Goal: Find specific page/section: Find specific page/section

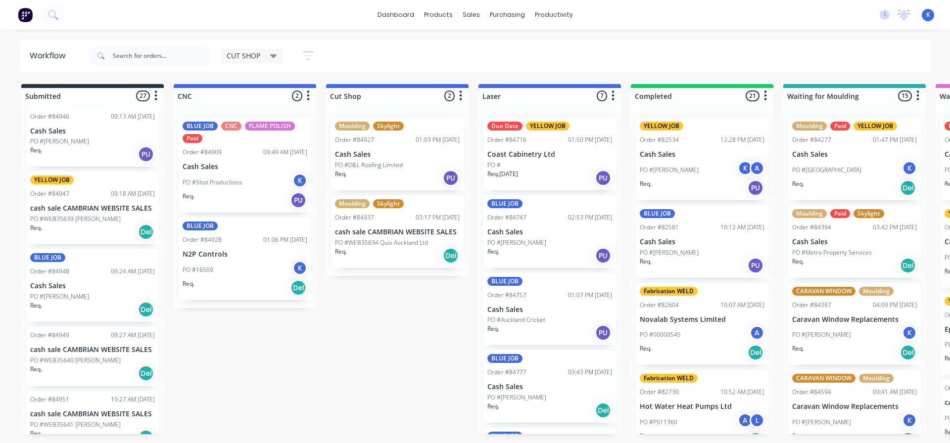
scroll to position [1039, 0]
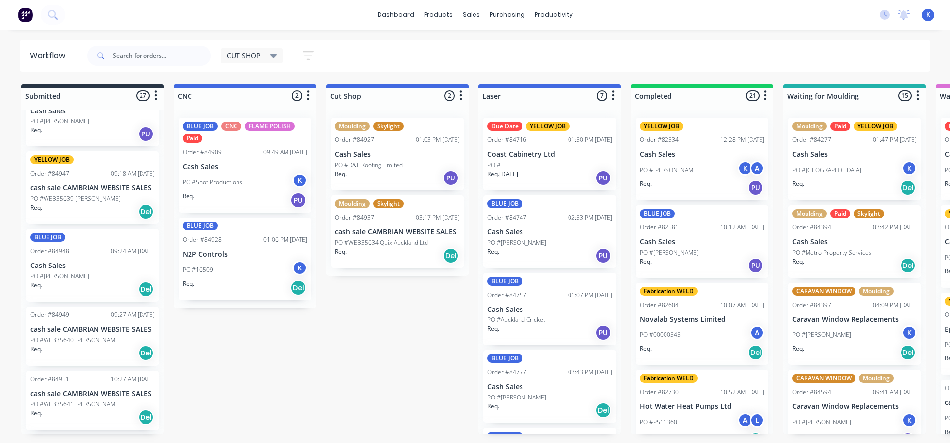
click at [74, 197] on p "PO #WEB35639 [PERSON_NAME]" at bounding box center [75, 198] width 91 height 9
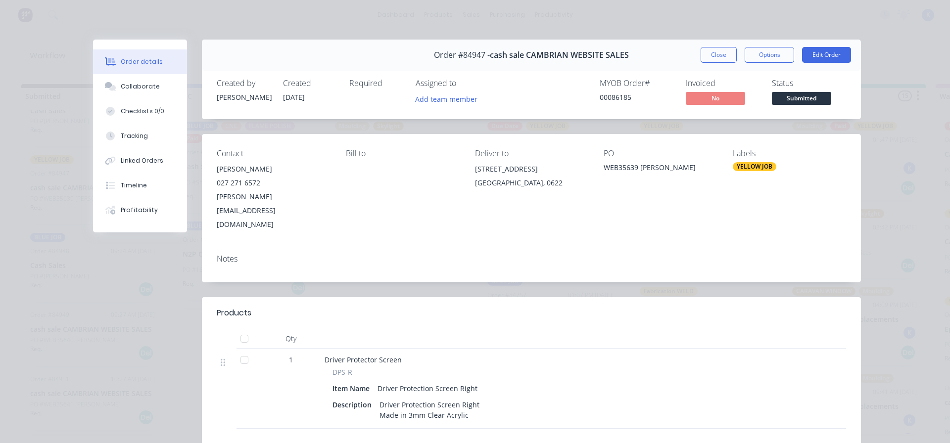
click at [707, 56] on button "Close" at bounding box center [718, 55] width 36 height 16
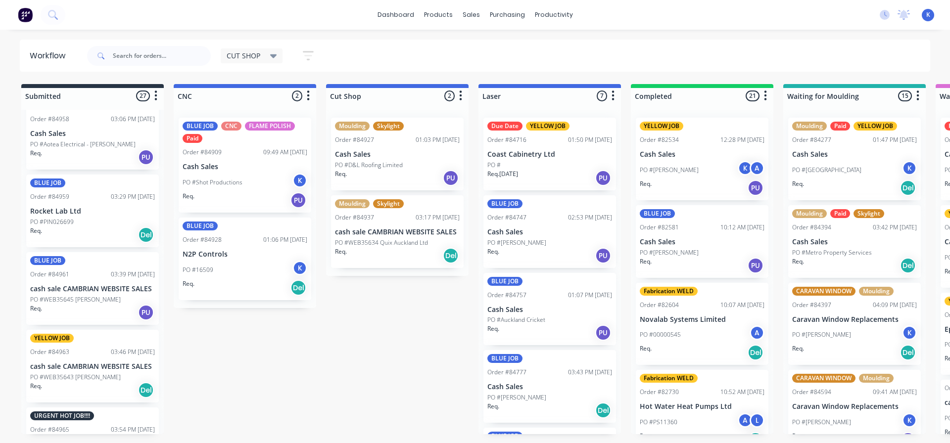
scroll to position [1720, 0]
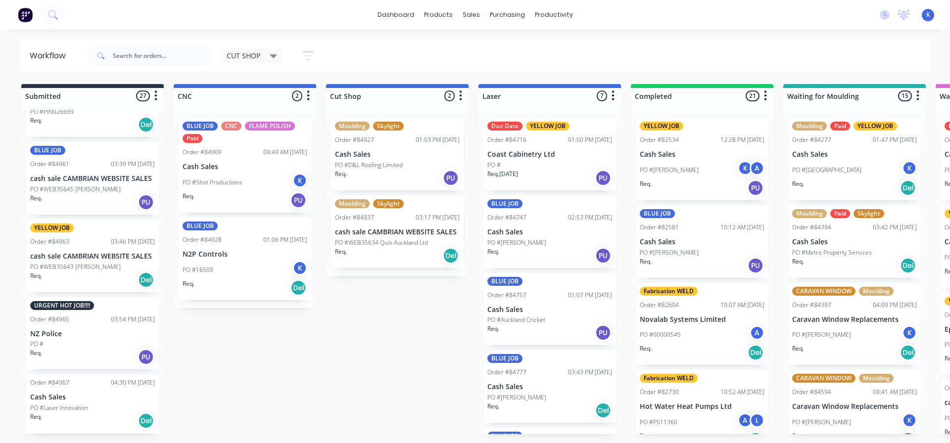
click at [59, 260] on p "cash sale CAMBRIAN WEBSITE SALES" at bounding box center [92, 256] width 125 height 8
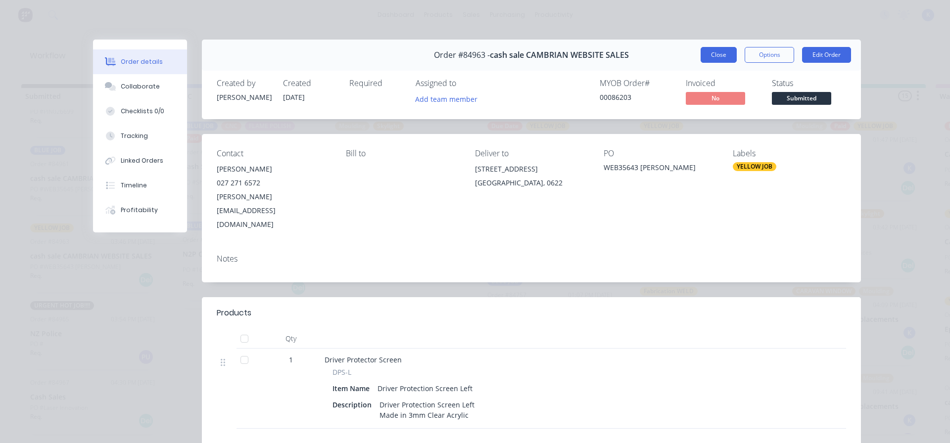
click at [710, 54] on button "Close" at bounding box center [718, 55] width 36 height 16
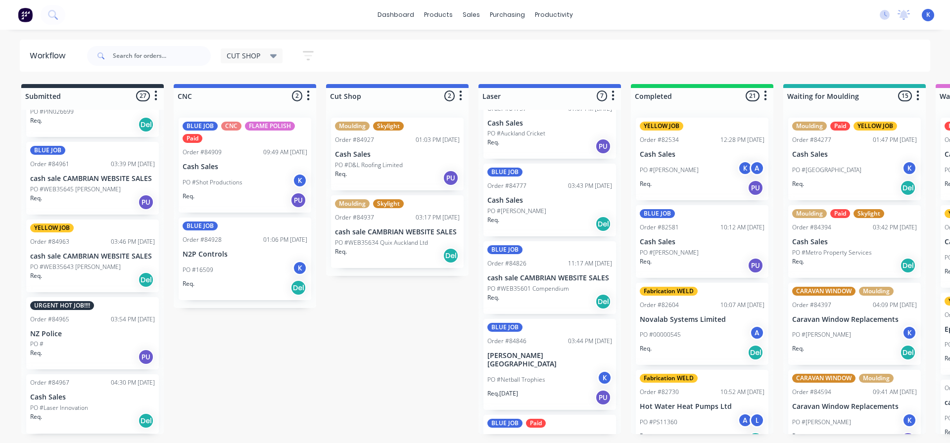
scroll to position [232, 0]
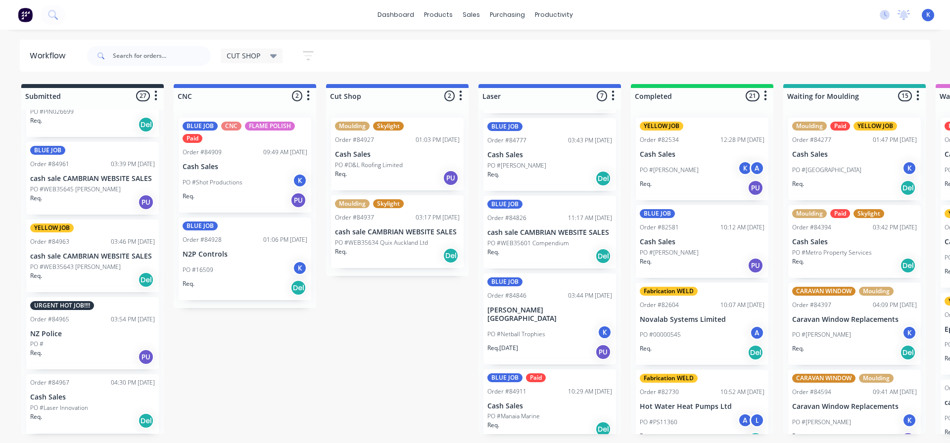
click at [61, 340] on div "PO #" at bounding box center [92, 344] width 125 height 9
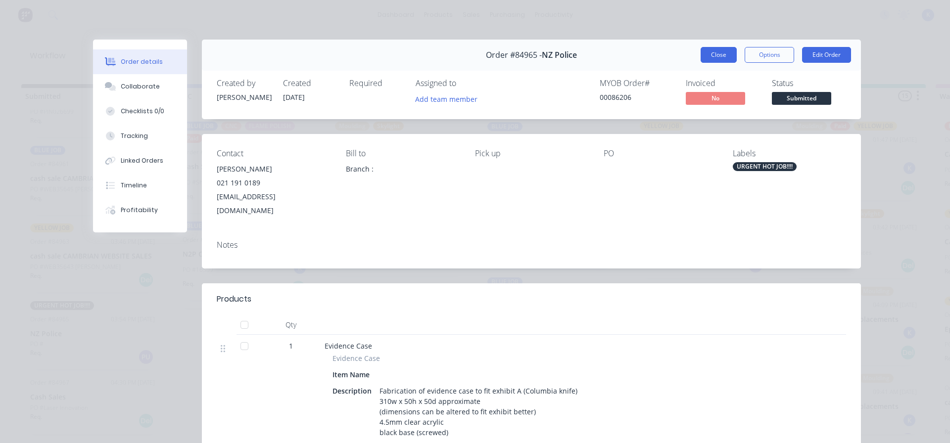
click at [709, 49] on button "Close" at bounding box center [718, 55] width 36 height 16
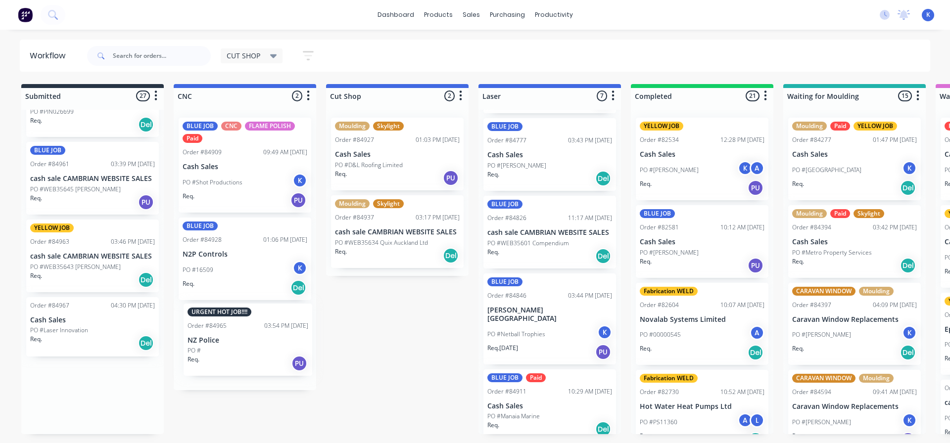
drag, startPoint x: 53, startPoint y: 356, endPoint x: 204, endPoint y: 359, distance: 150.4
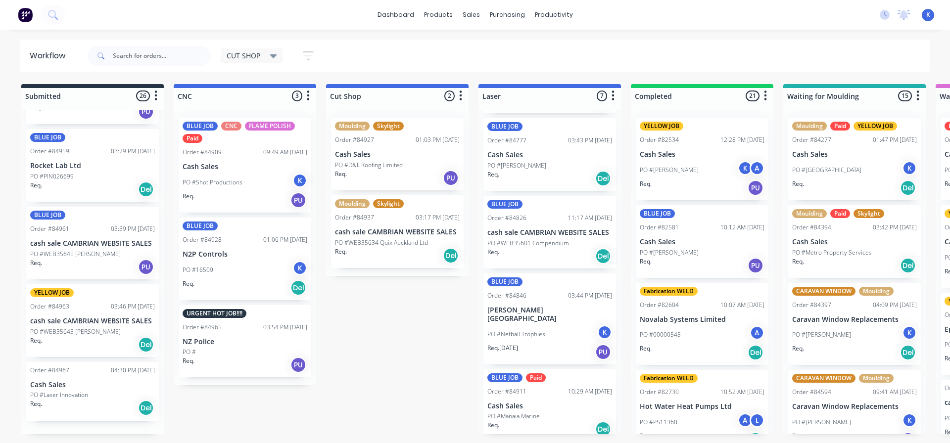
scroll to position [1643, 0]
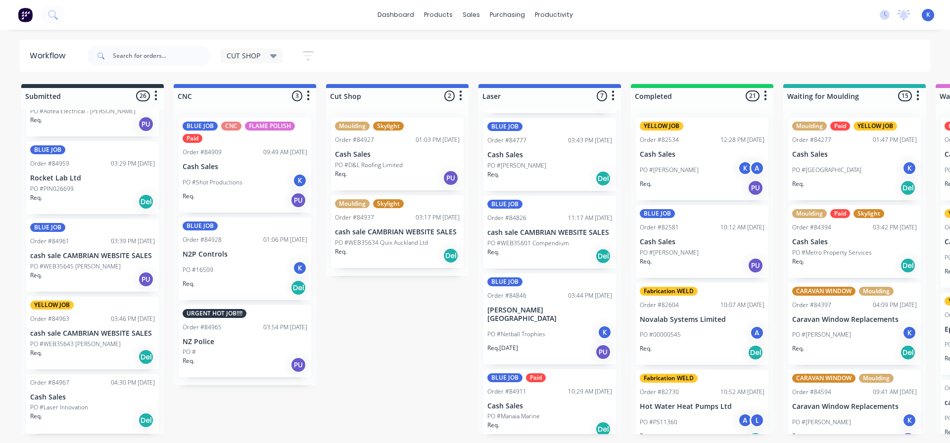
click at [236, 342] on p "NZ Police" at bounding box center [245, 342] width 125 height 8
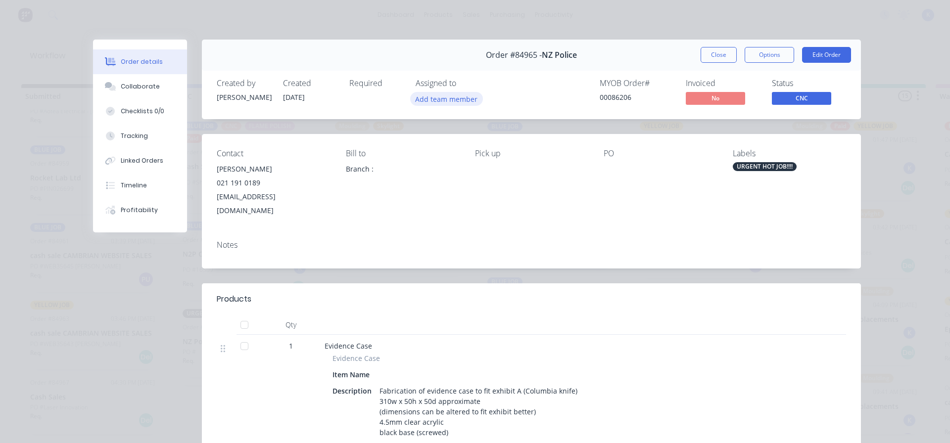
click at [447, 100] on button "Add team member" at bounding box center [446, 98] width 73 height 13
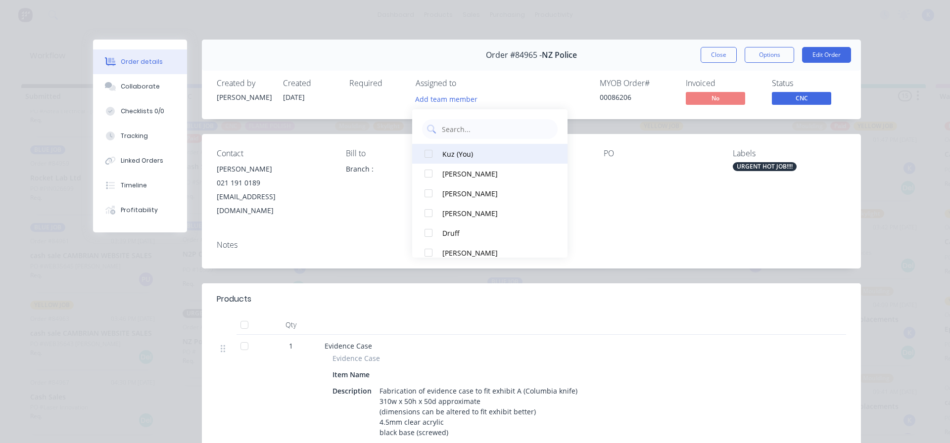
click at [424, 155] on div at bounding box center [428, 154] width 20 height 20
drag, startPoint x: 721, startPoint y: 48, endPoint x: 708, endPoint y: 53, distance: 13.6
click at [720, 49] on button "Close" at bounding box center [718, 55] width 36 height 16
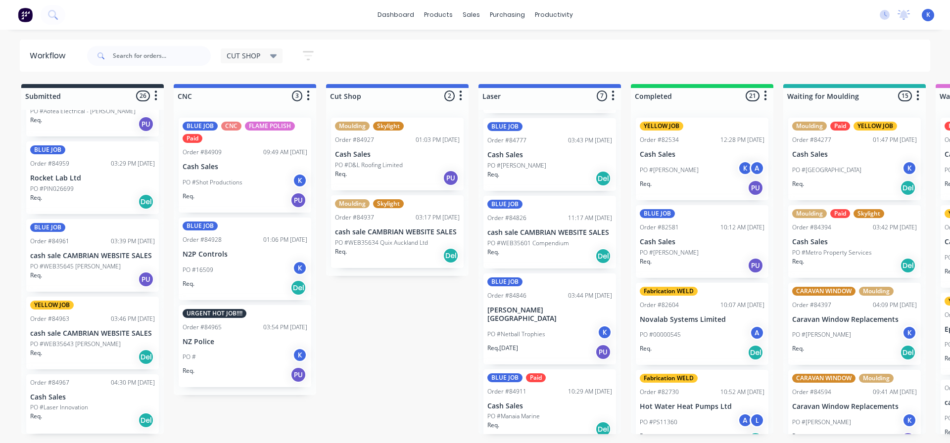
click at [50, 412] on div "Req. Del" at bounding box center [92, 420] width 125 height 17
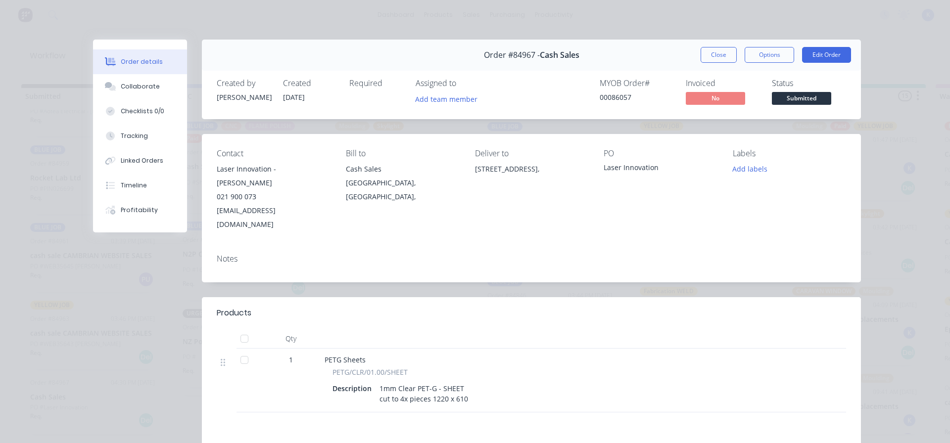
click at [709, 56] on button "Close" at bounding box center [718, 55] width 36 height 16
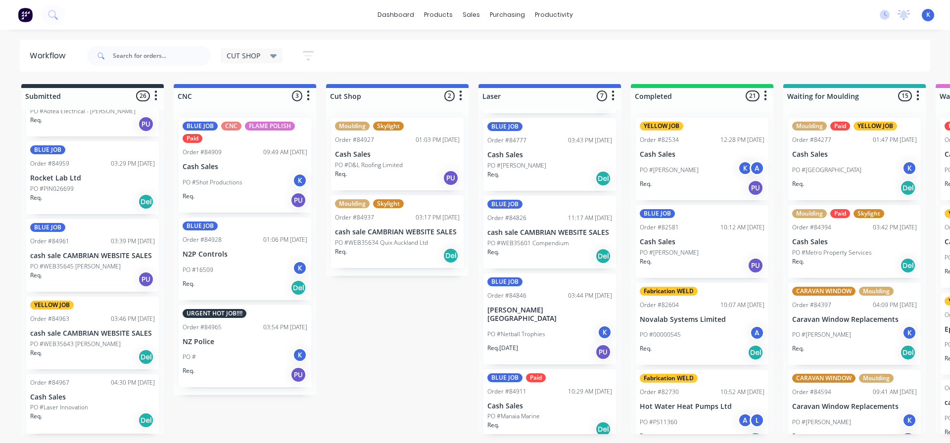
click at [66, 346] on p "PO #WEB35643 [PERSON_NAME]" at bounding box center [75, 344] width 91 height 9
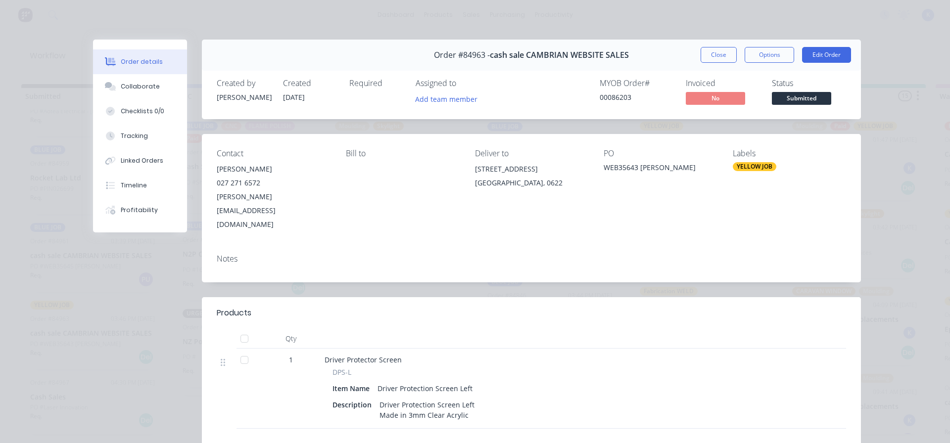
drag, startPoint x: 719, startPoint y: 52, endPoint x: 665, endPoint y: 62, distance: 55.3
click at [718, 53] on button "Close" at bounding box center [718, 55] width 36 height 16
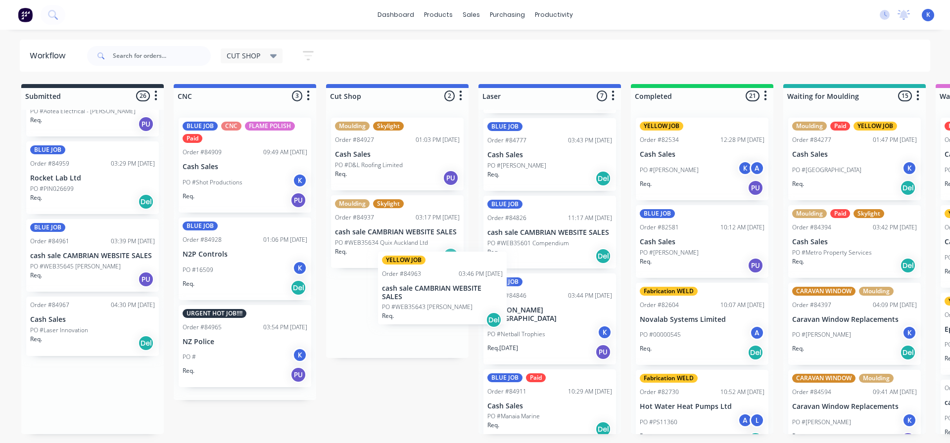
scroll to position [0, 0]
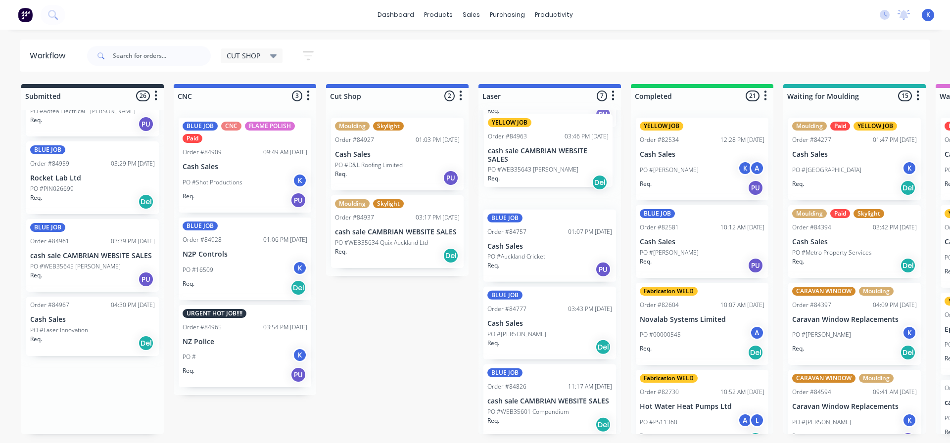
drag, startPoint x: 72, startPoint y: 331, endPoint x: 527, endPoint y: 156, distance: 487.3
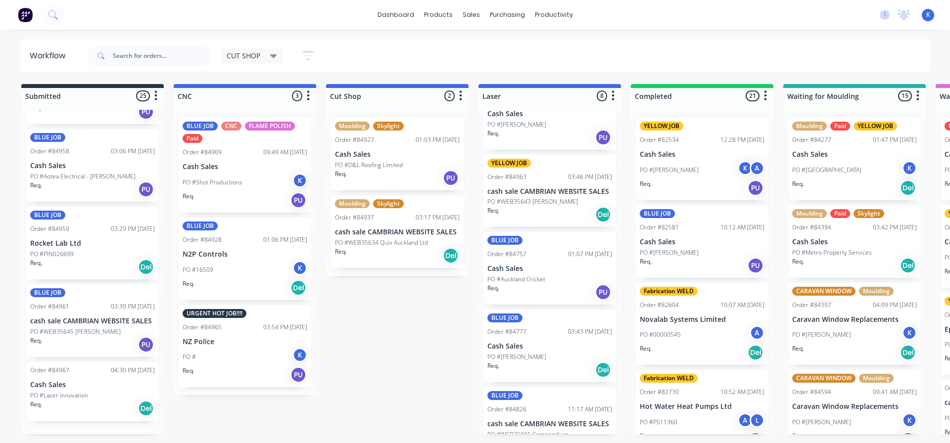
scroll to position [1565, 0]
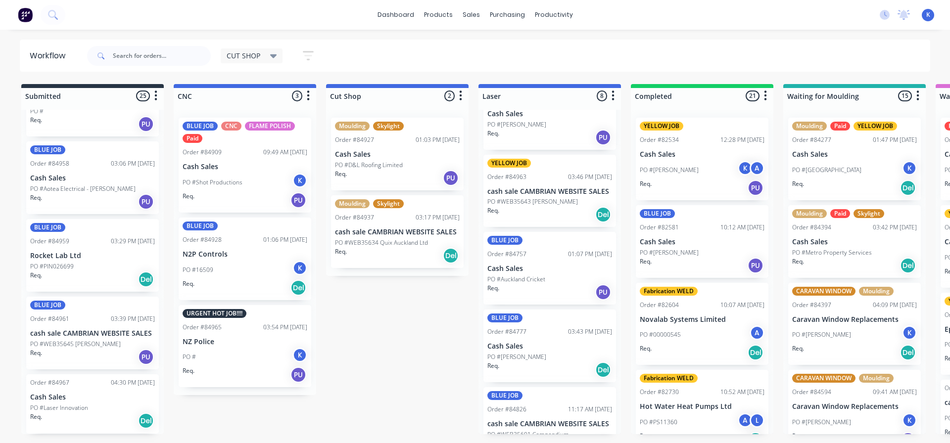
click at [53, 340] on p "PO #WEB35645 [PERSON_NAME]" at bounding box center [75, 344] width 91 height 9
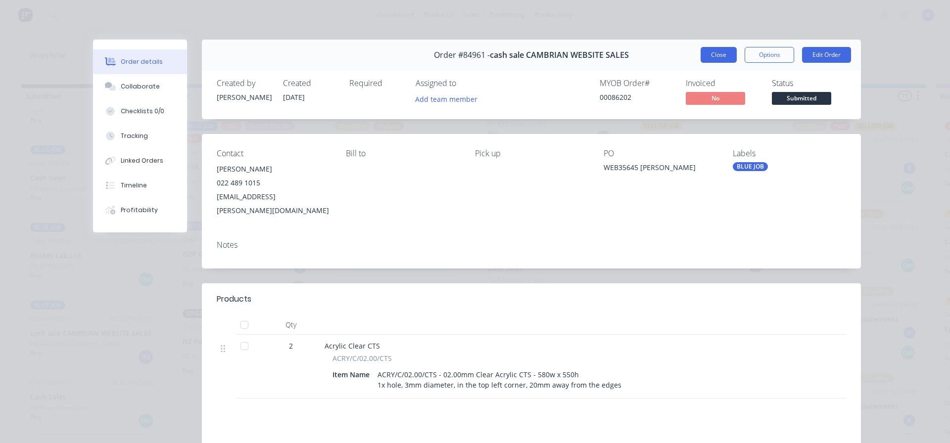
click at [703, 55] on button "Close" at bounding box center [718, 55] width 36 height 16
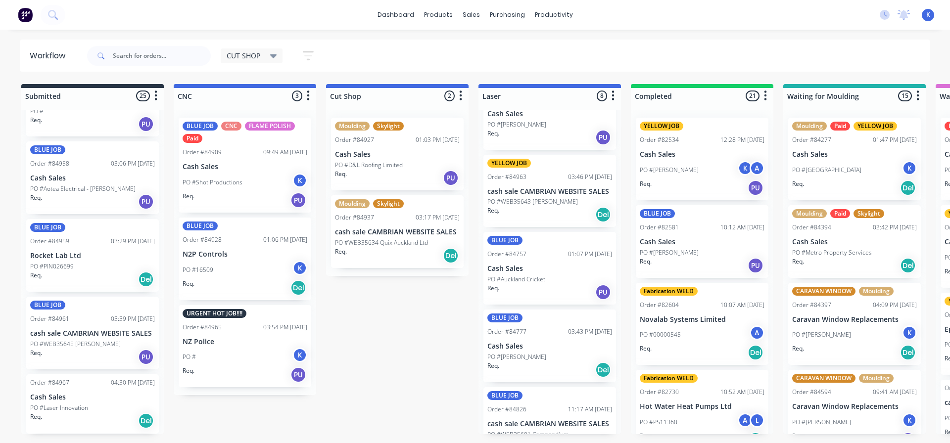
click at [58, 344] on p "PO #WEB35645 [PERSON_NAME]" at bounding box center [75, 344] width 91 height 9
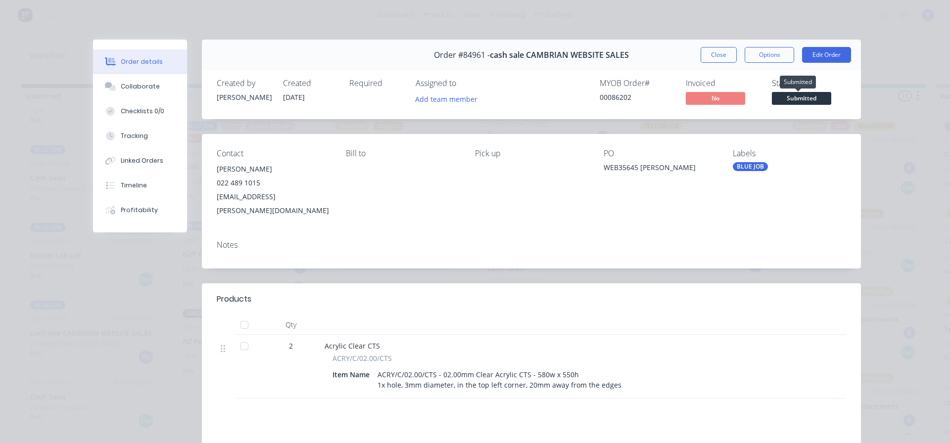
click at [791, 99] on span "Submitted" at bounding box center [801, 98] width 59 height 12
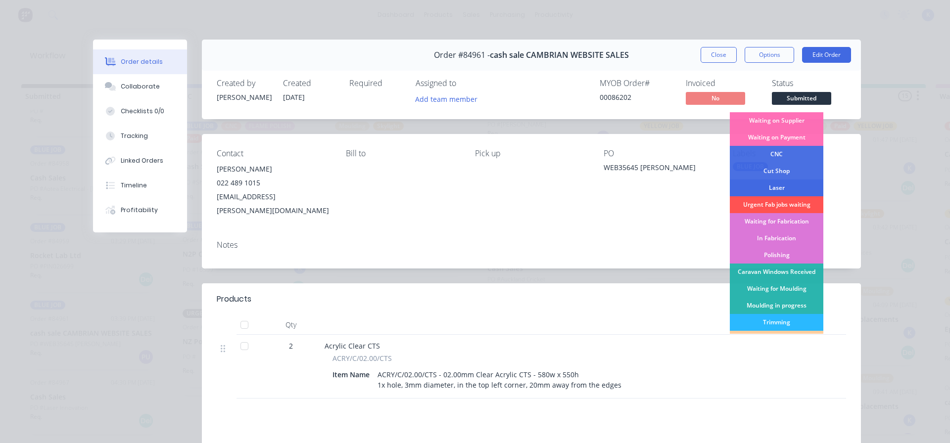
click at [772, 189] on div "Laser" at bounding box center [776, 188] width 93 height 17
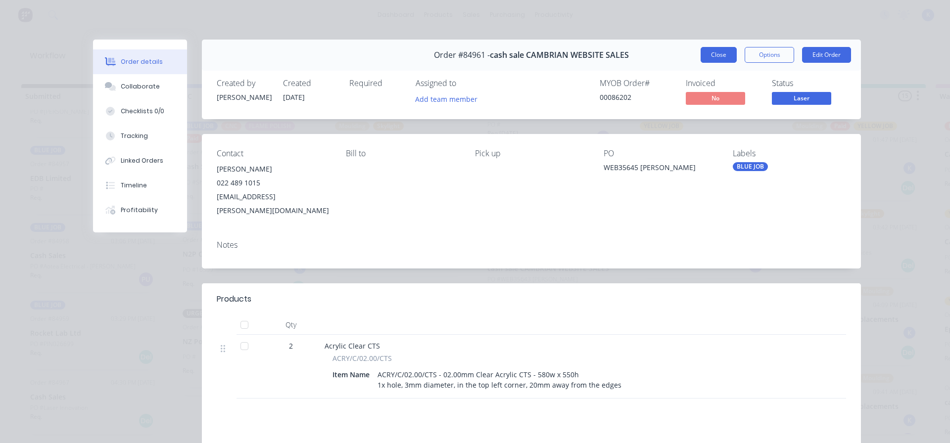
click at [713, 59] on button "Close" at bounding box center [718, 55] width 36 height 16
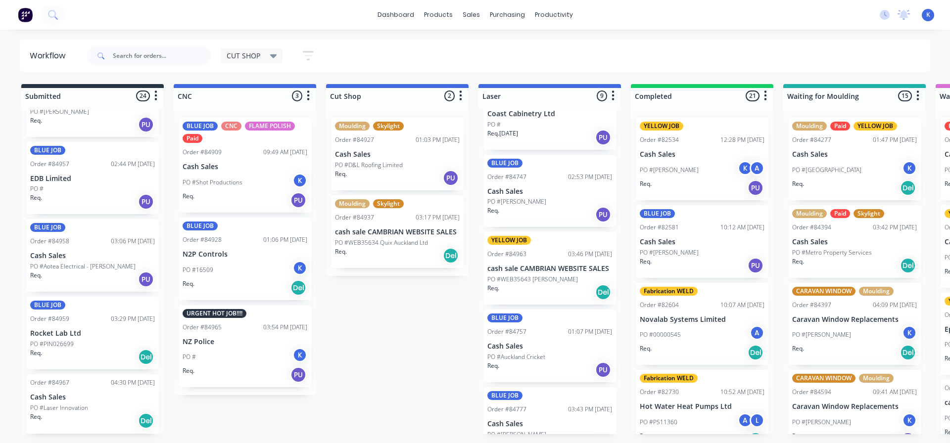
click at [57, 416] on div "Req. Del" at bounding box center [92, 421] width 125 height 17
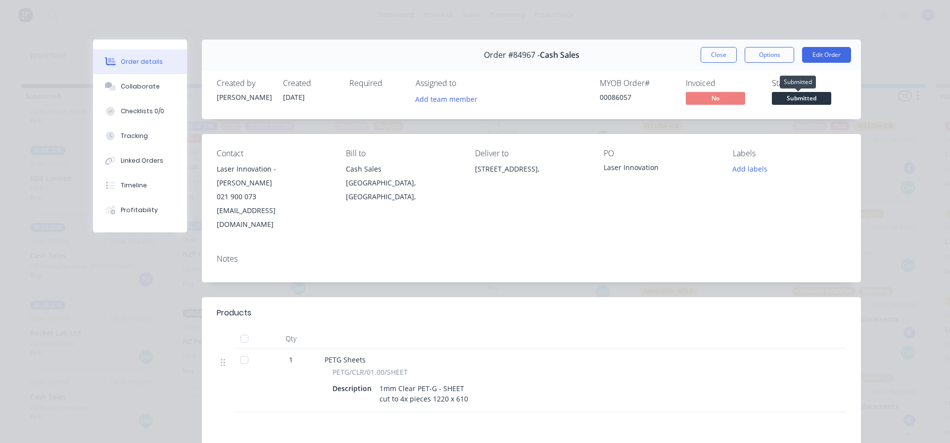
click at [793, 94] on span "Submitted" at bounding box center [801, 98] width 59 height 12
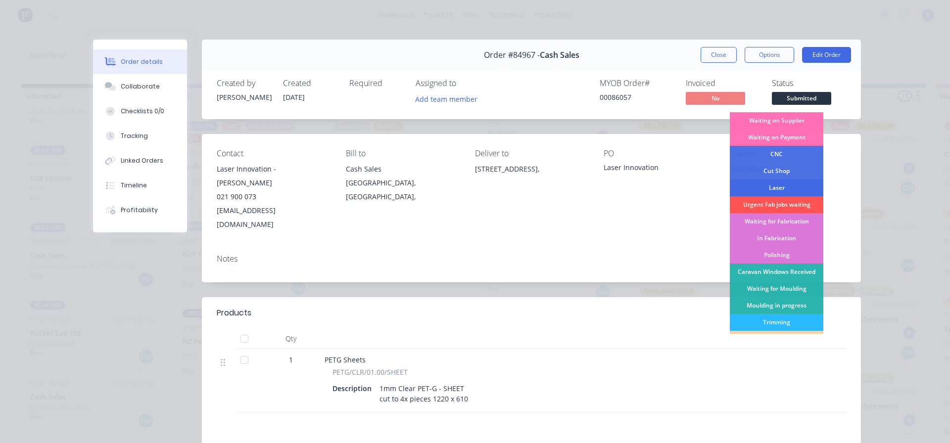
click at [768, 186] on div "Laser" at bounding box center [776, 188] width 93 height 17
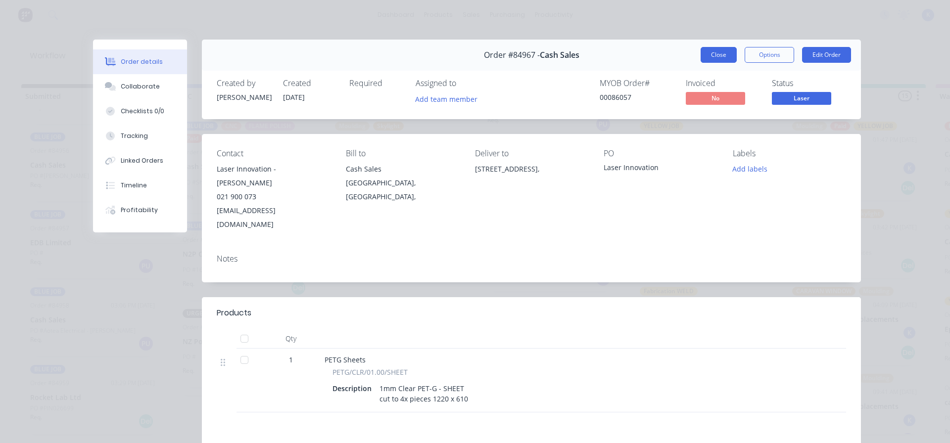
click at [706, 56] on button "Close" at bounding box center [718, 55] width 36 height 16
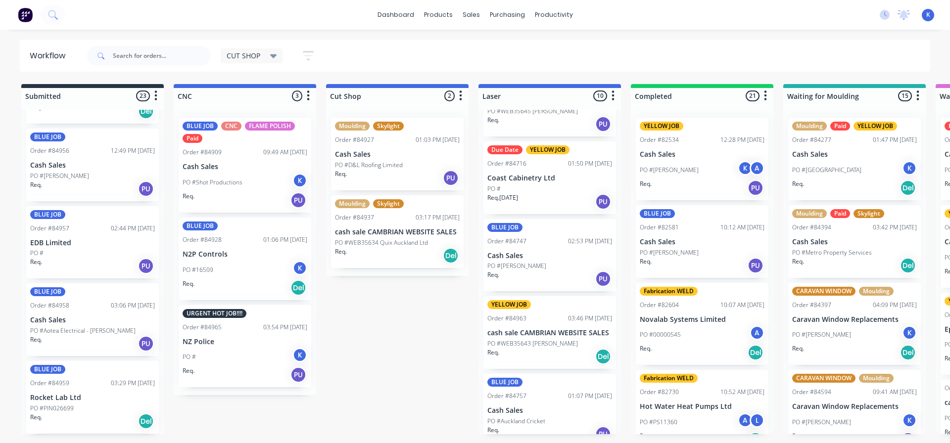
click at [39, 407] on p "PO #PIN026699" at bounding box center [52, 408] width 44 height 9
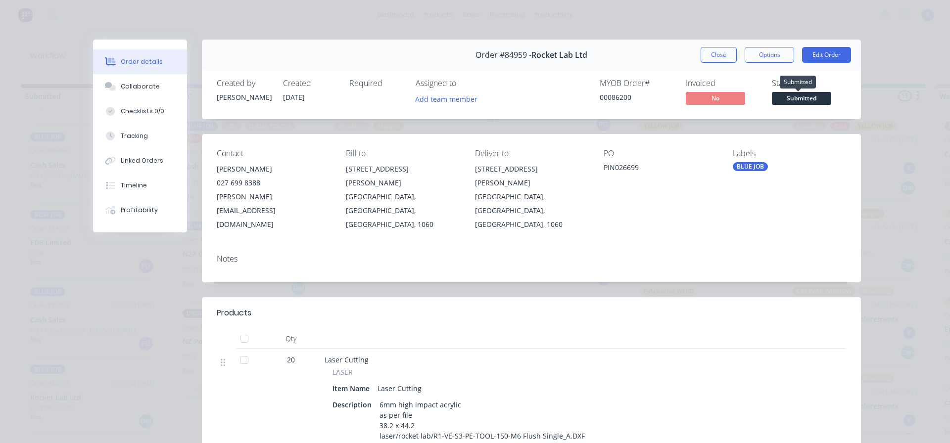
click at [808, 97] on span "Submitted" at bounding box center [801, 98] width 59 height 12
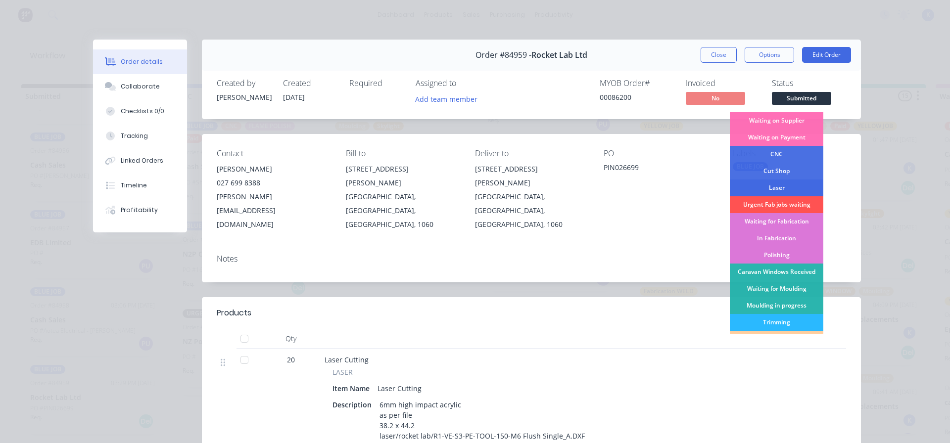
click at [773, 187] on div "Laser" at bounding box center [776, 188] width 93 height 17
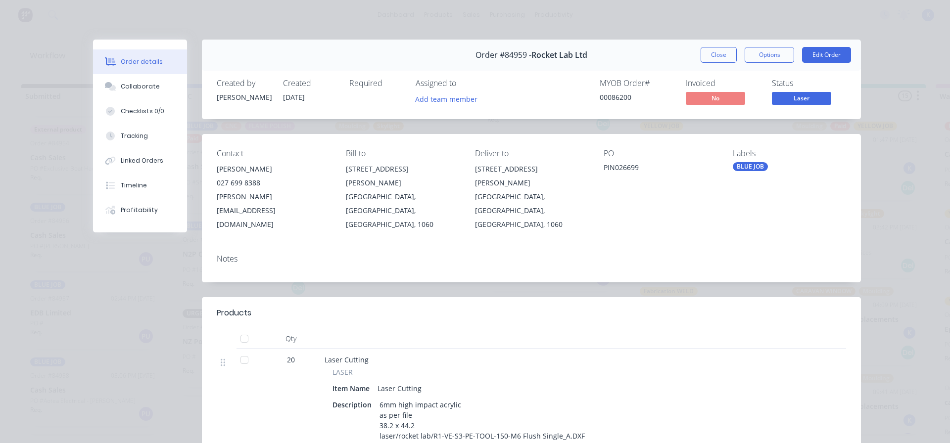
scroll to position [1345, 0]
drag, startPoint x: 712, startPoint y: 53, endPoint x: 685, endPoint y: 61, distance: 28.5
click at [711, 55] on button "Close" at bounding box center [718, 55] width 36 height 16
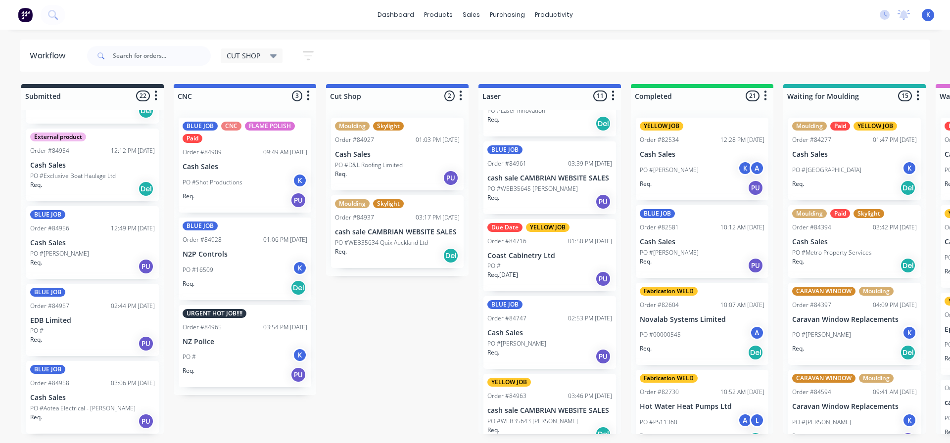
click at [53, 411] on p "PO #Aotea Electrical - [PERSON_NAME]" at bounding box center [82, 408] width 105 height 9
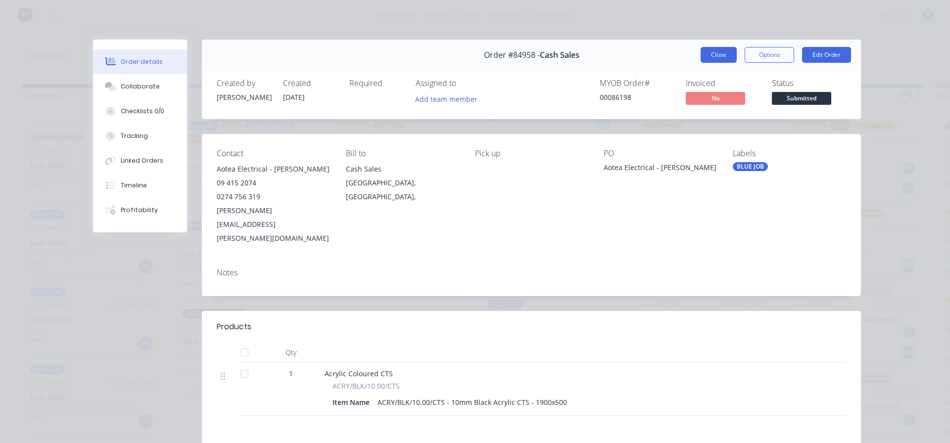
click at [713, 57] on button "Close" at bounding box center [718, 55] width 36 height 16
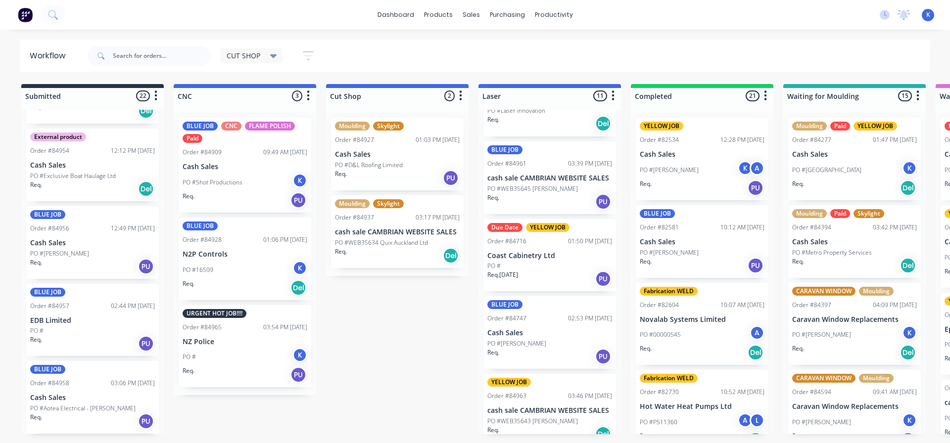
click at [46, 330] on div "PO #" at bounding box center [92, 330] width 125 height 9
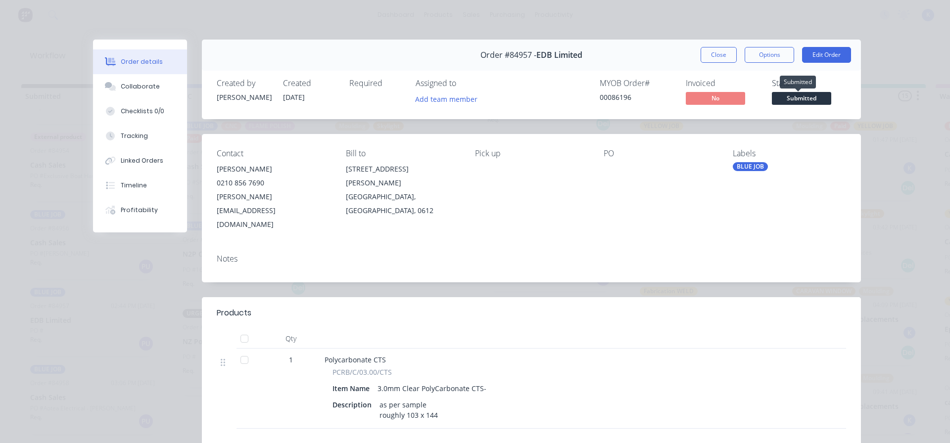
click at [824, 94] on span "Submitted" at bounding box center [801, 98] width 59 height 12
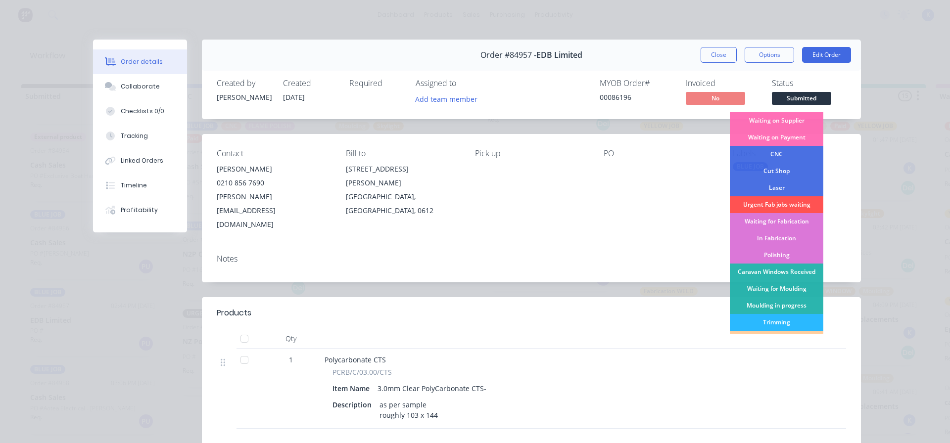
click at [783, 170] on div "Cut Shop" at bounding box center [776, 171] width 93 height 17
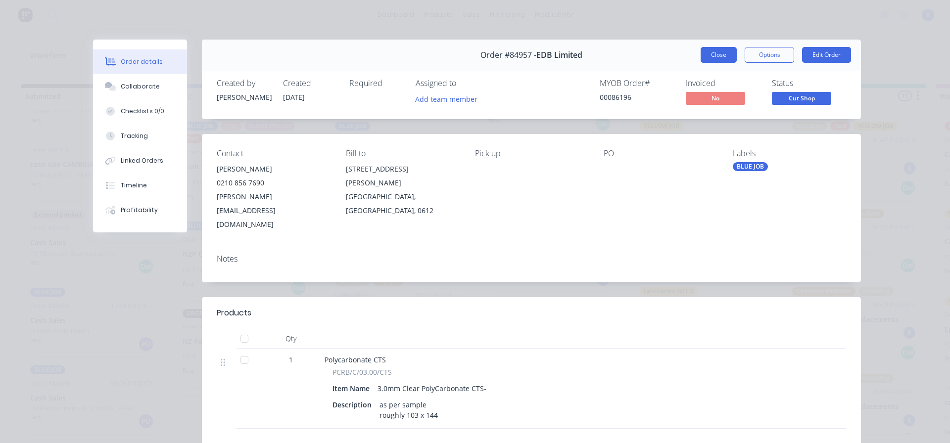
click at [718, 50] on button "Close" at bounding box center [718, 55] width 36 height 16
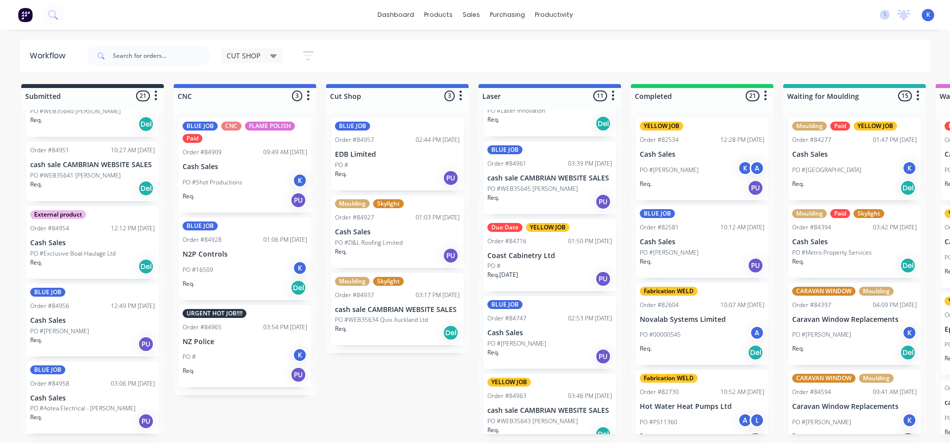
click at [62, 334] on div "PO #[PERSON_NAME]" at bounding box center [92, 331] width 125 height 9
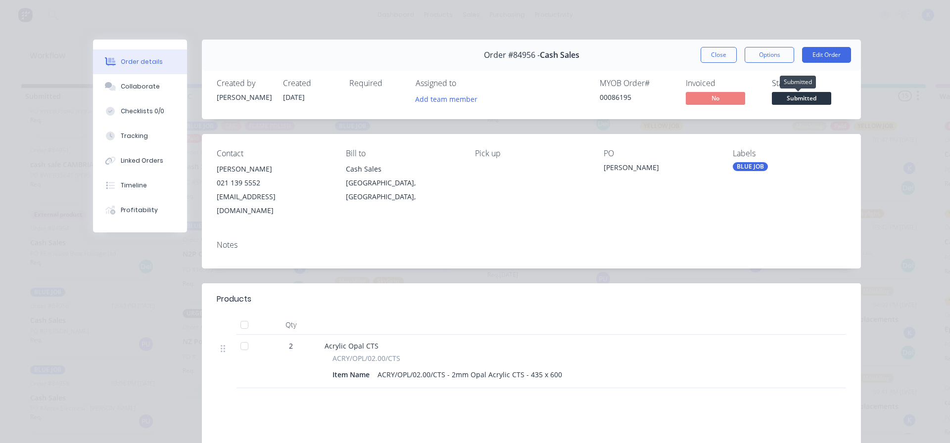
click at [801, 98] on span "Submitted" at bounding box center [801, 98] width 59 height 12
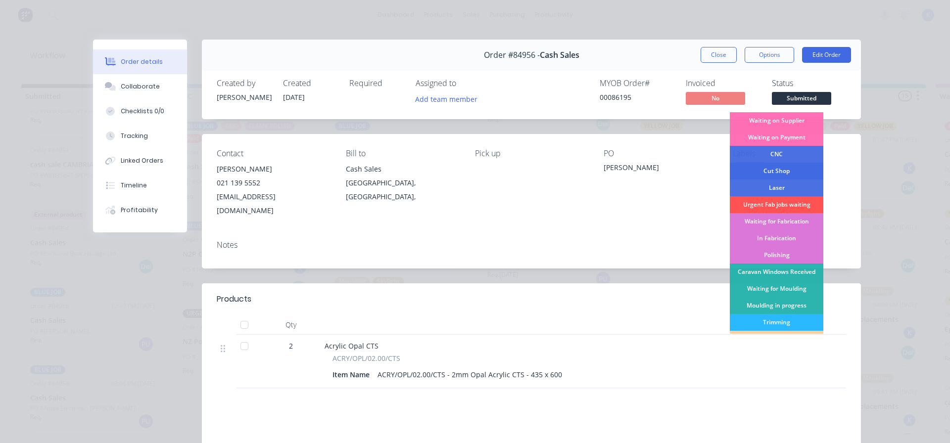
click at [779, 168] on div "Cut Shop" at bounding box center [776, 171] width 93 height 17
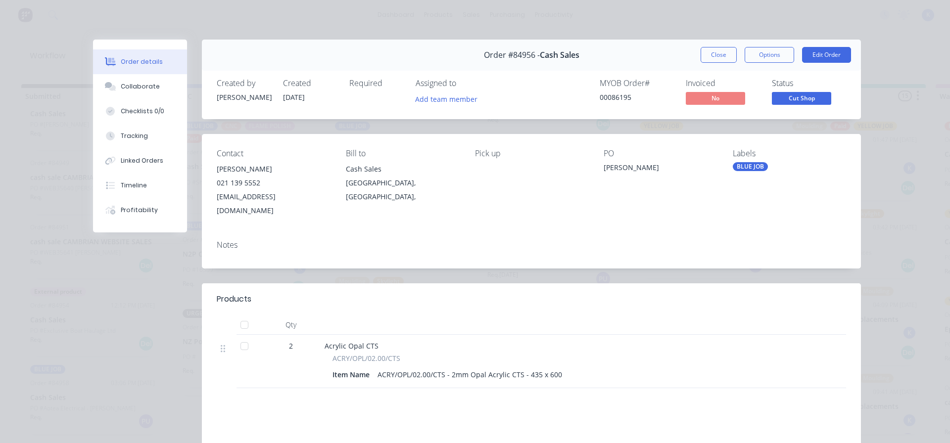
drag, startPoint x: 715, startPoint y: 56, endPoint x: 628, endPoint y: 76, distance: 88.9
click at [713, 56] on button "Close" at bounding box center [718, 55] width 36 height 16
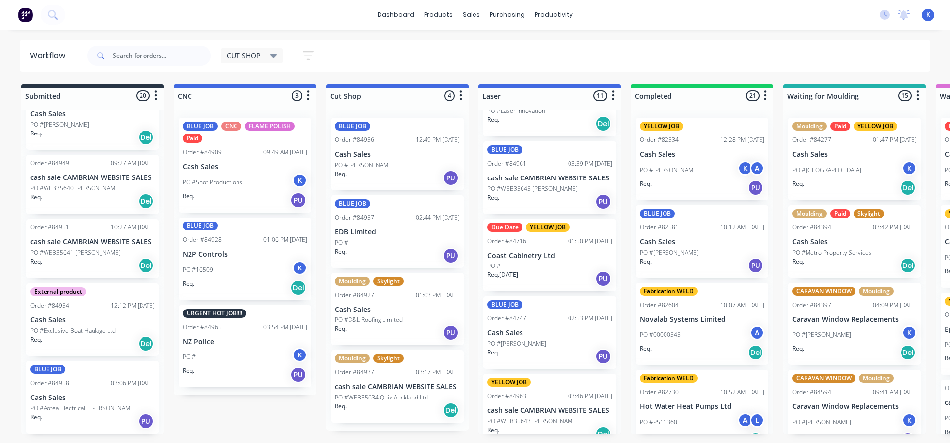
click at [69, 334] on p "PO #Exclusive Boat Haulage Ltd" at bounding box center [73, 330] width 86 height 9
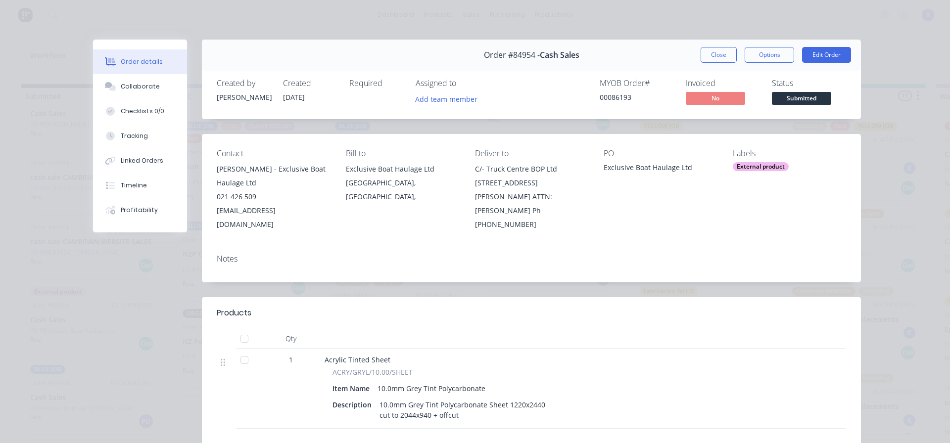
drag, startPoint x: 712, startPoint y: 57, endPoint x: 677, endPoint y: 64, distance: 35.8
click at [711, 57] on button "Close" at bounding box center [718, 55] width 36 height 16
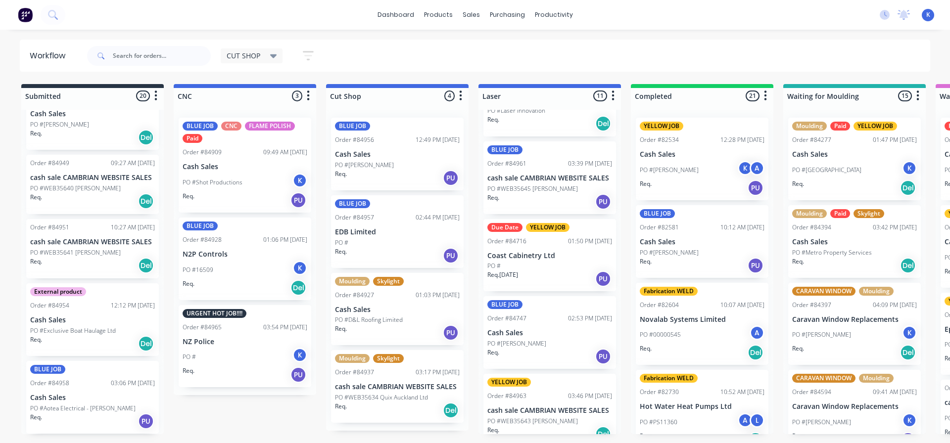
click at [74, 244] on p "cash sale CAMBRIAN WEBSITE SALES" at bounding box center [92, 242] width 125 height 8
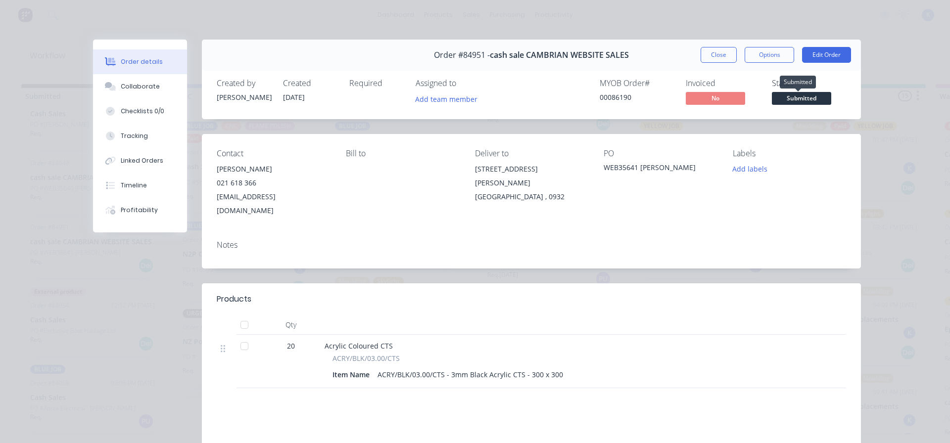
click at [797, 95] on span "Submitted" at bounding box center [801, 98] width 59 height 12
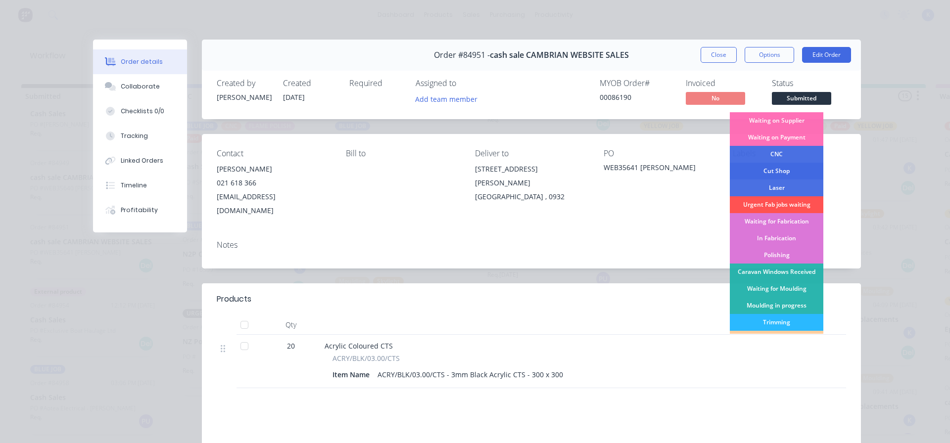
click at [780, 163] on div "Cut Shop" at bounding box center [776, 171] width 93 height 17
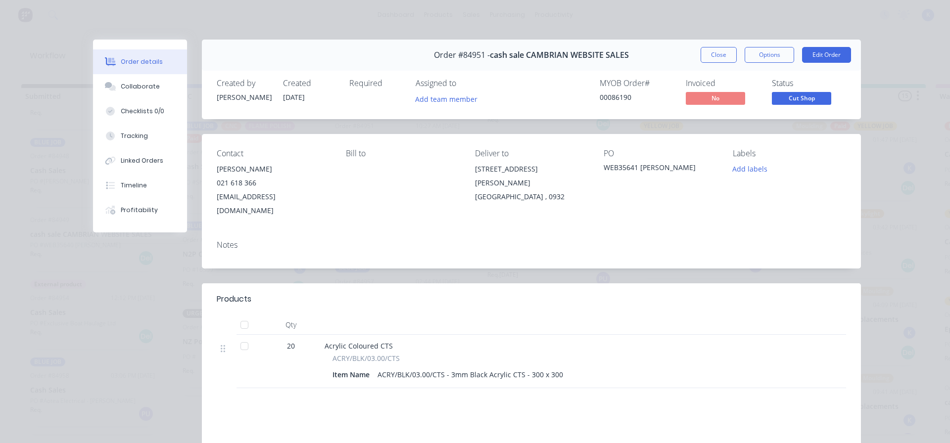
scroll to position [1126, 0]
click at [721, 50] on button "Close" at bounding box center [718, 55] width 36 height 16
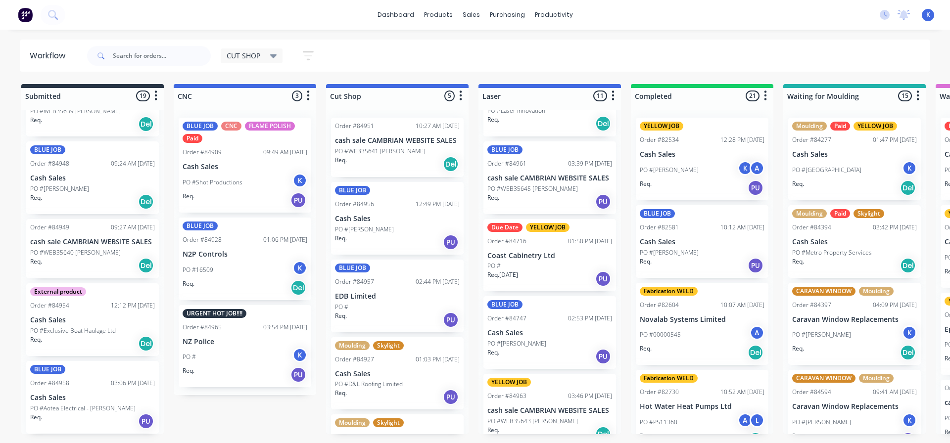
click at [70, 249] on p "PO #WEB35640 [PERSON_NAME]" at bounding box center [75, 252] width 91 height 9
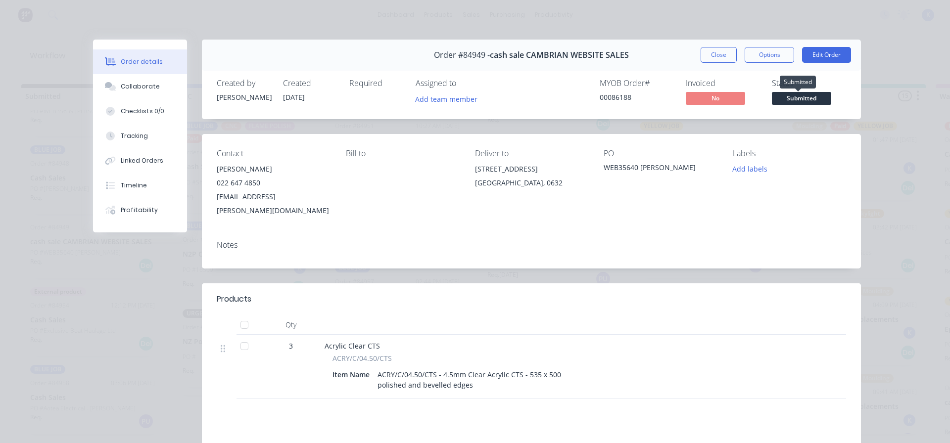
click at [781, 99] on span "Submitted" at bounding box center [801, 98] width 59 height 12
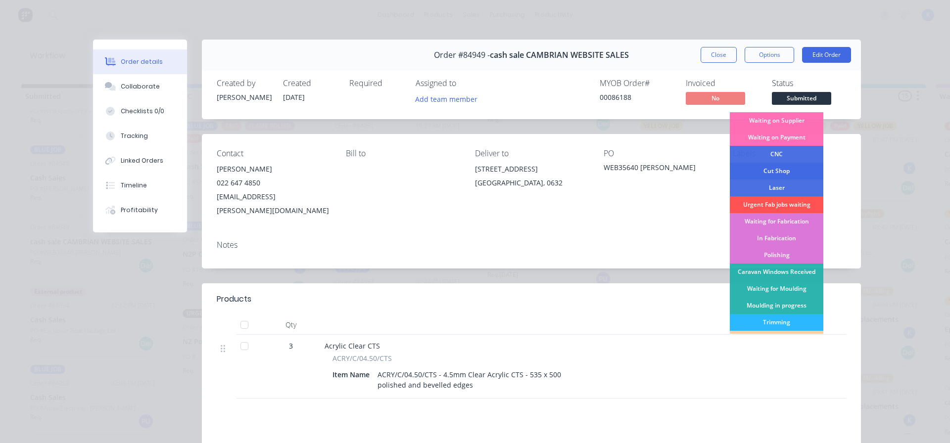
click at [778, 165] on div "Cut Shop" at bounding box center [776, 171] width 93 height 17
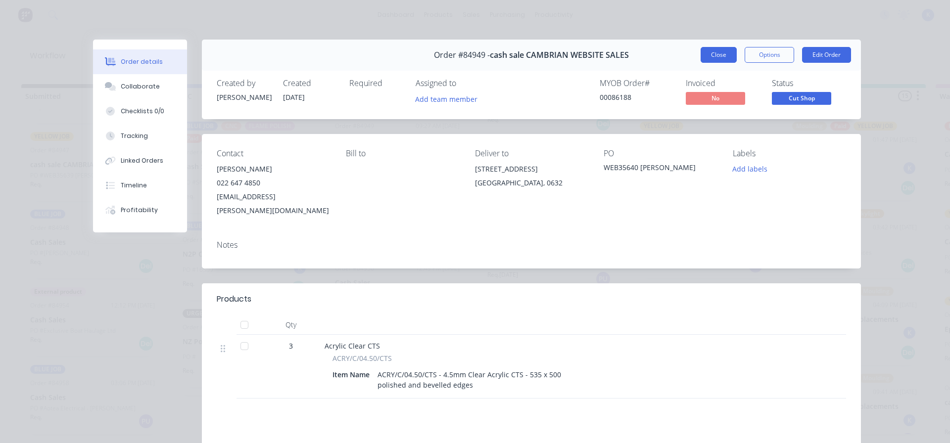
click at [715, 59] on button "Close" at bounding box center [718, 55] width 36 height 16
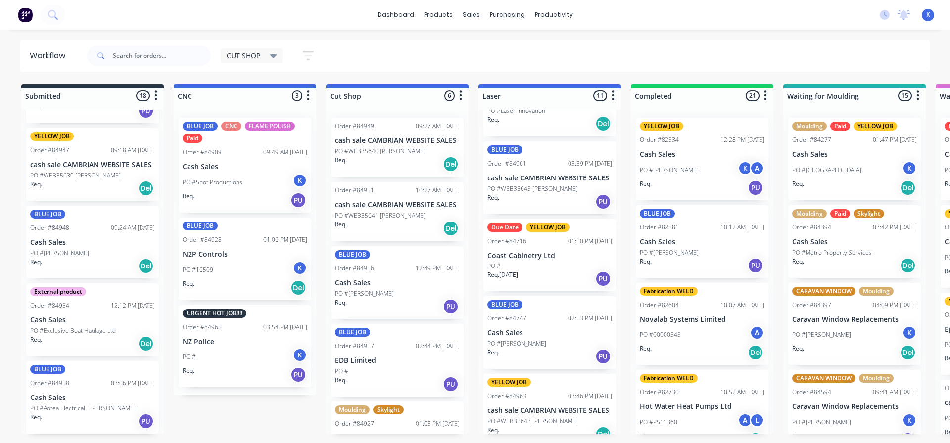
click at [77, 249] on div "PO #[PERSON_NAME]" at bounding box center [92, 253] width 125 height 9
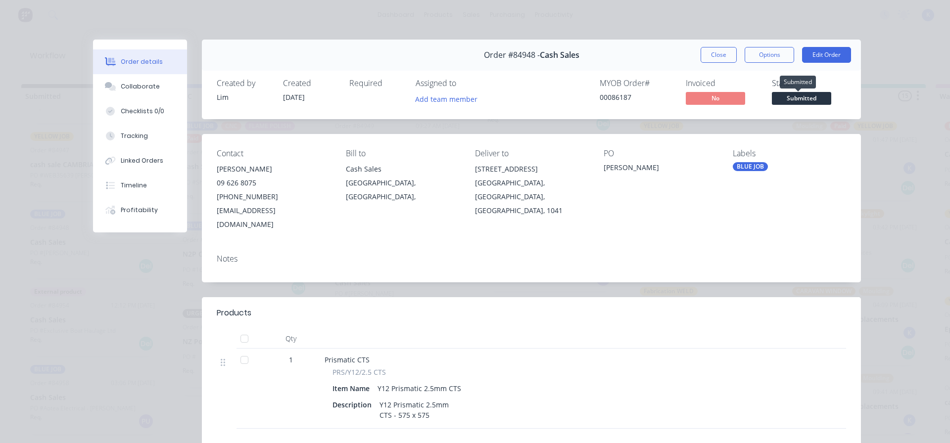
click at [787, 96] on span "Submitted" at bounding box center [801, 98] width 59 height 12
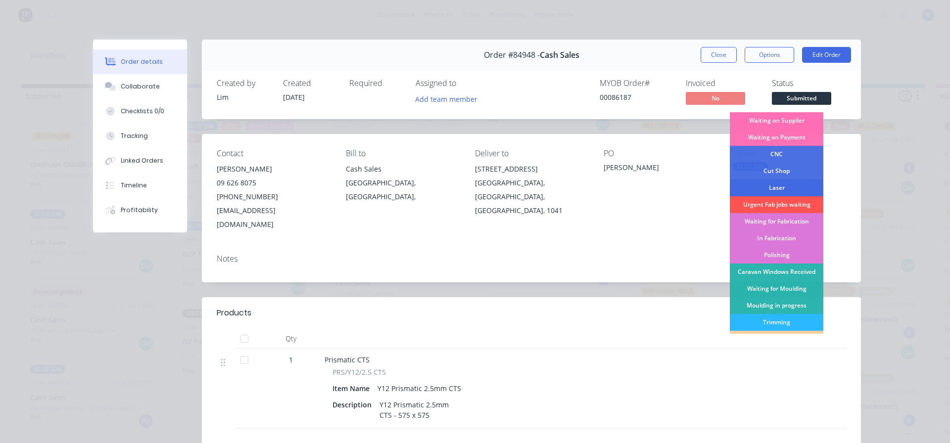
click at [786, 187] on div "Laser" at bounding box center [776, 188] width 93 height 17
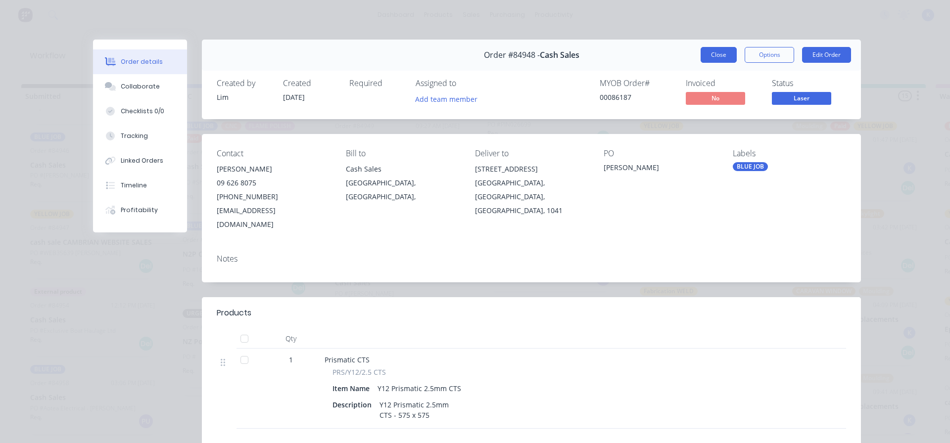
click at [709, 51] on button "Close" at bounding box center [718, 55] width 36 height 16
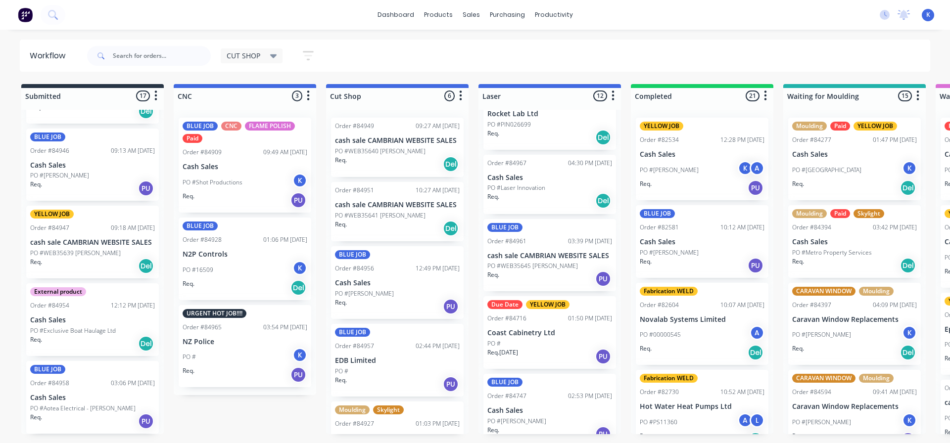
click at [75, 250] on p "PO #WEB35639 [PERSON_NAME]" at bounding box center [75, 253] width 91 height 9
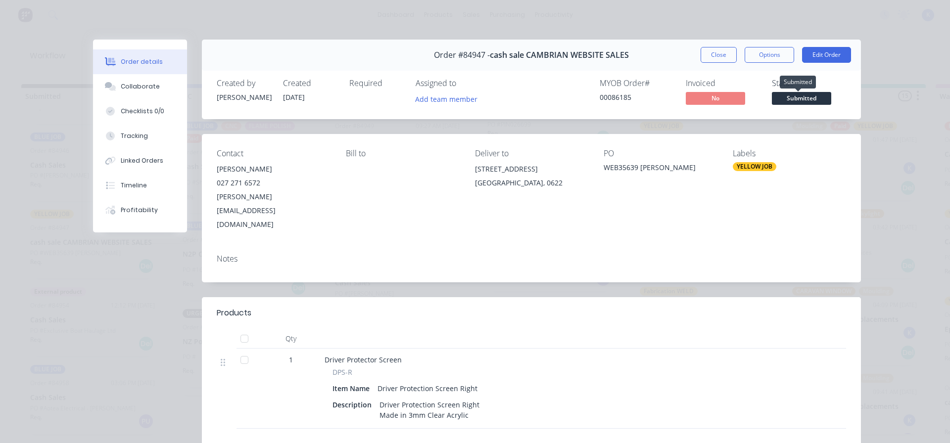
click at [773, 99] on span "Submitted" at bounding box center [801, 98] width 59 height 12
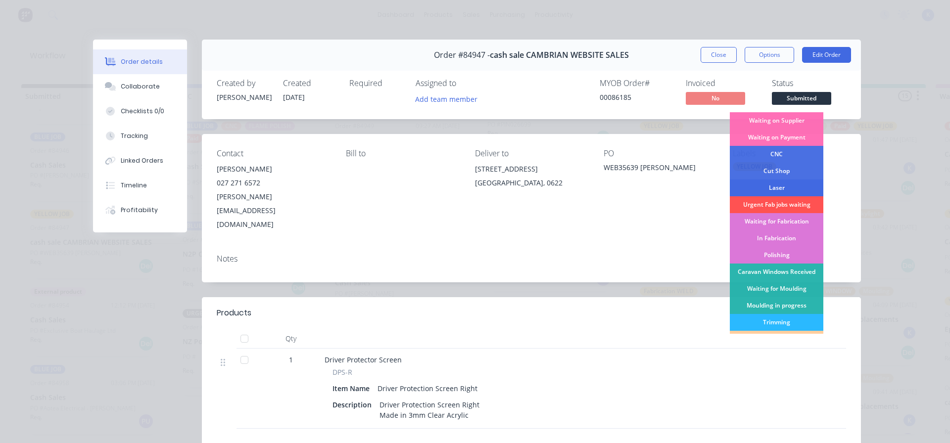
click at [782, 184] on div "Laser" at bounding box center [776, 188] width 93 height 17
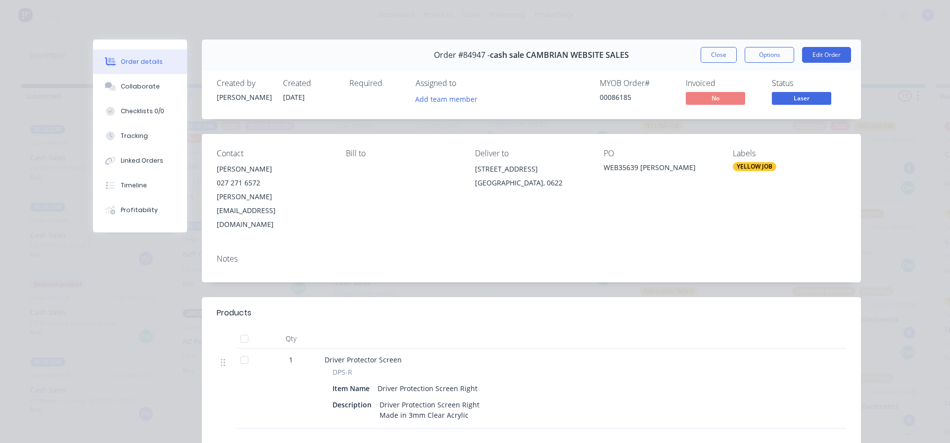
scroll to position [907, 0]
click at [705, 49] on button "Close" at bounding box center [718, 55] width 36 height 16
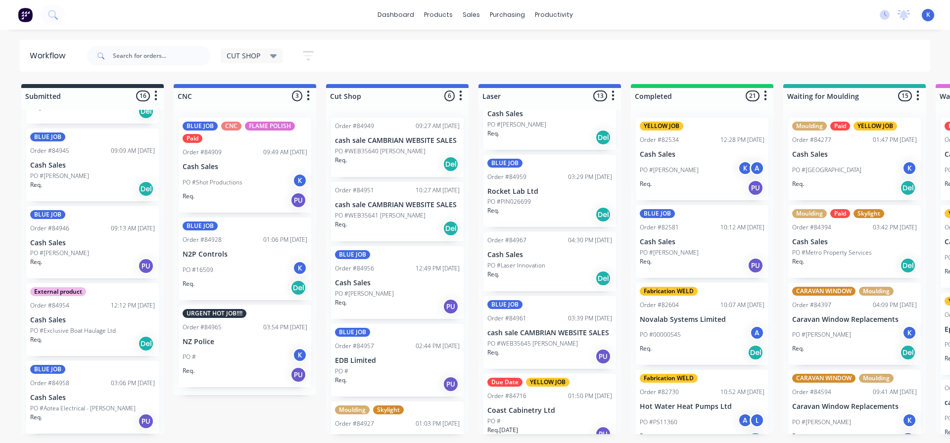
click at [65, 256] on p "PO #[PERSON_NAME]" at bounding box center [59, 253] width 59 height 9
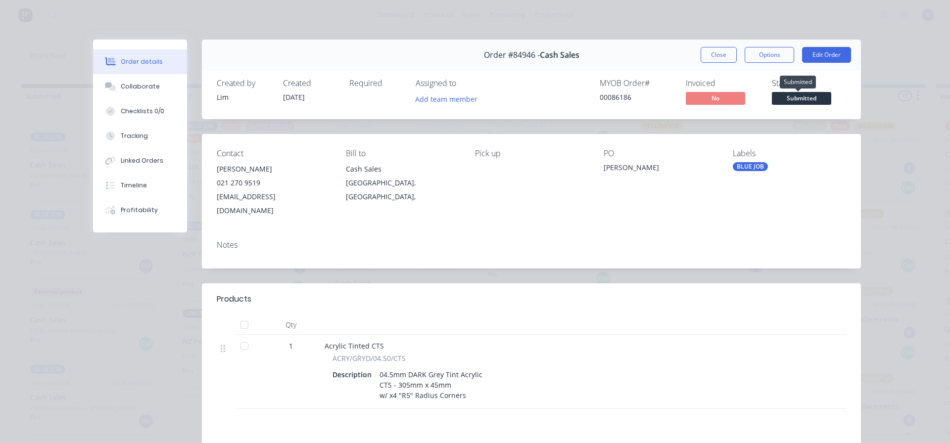
click at [798, 100] on span "Submitted" at bounding box center [801, 98] width 59 height 12
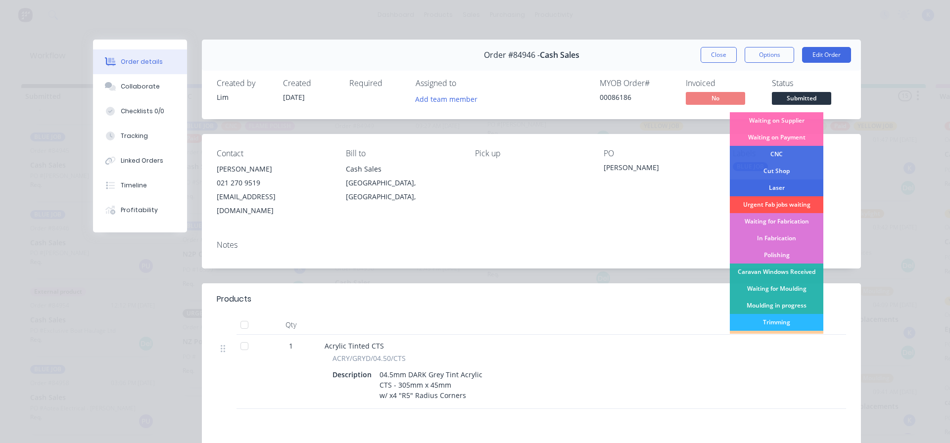
click at [766, 184] on div "Laser" at bounding box center [776, 188] width 93 height 17
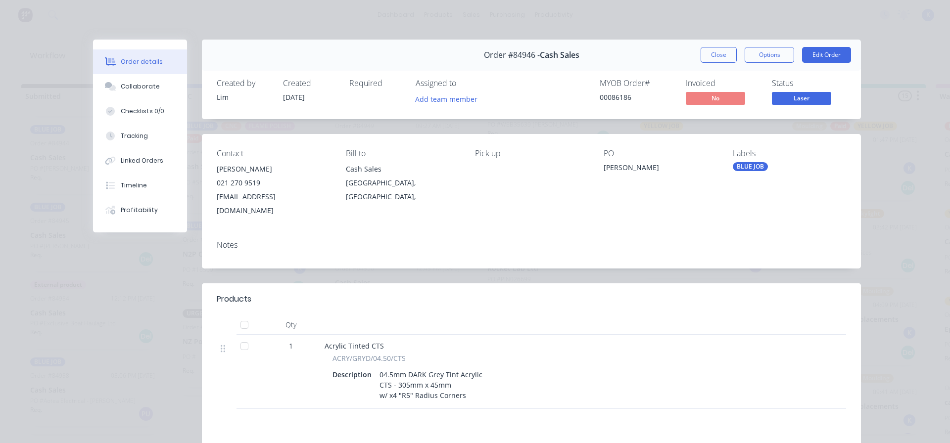
scroll to position [829, 0]
click at [711, 54] on button "Close" at bounding box center [718, 55] width 36 height 16
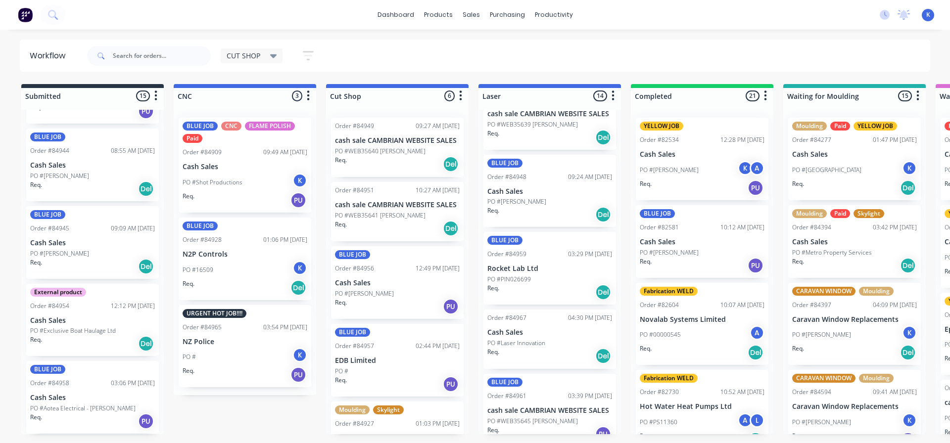
click at [61, 257] on p "PO #[PERSON_NAME]" at bounding box center [59, 253] width 59 height 9
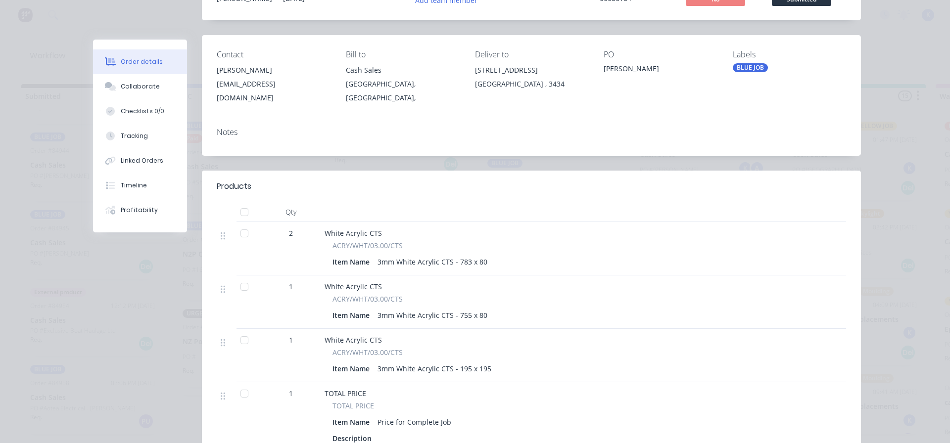
scroll to position [0, 0]
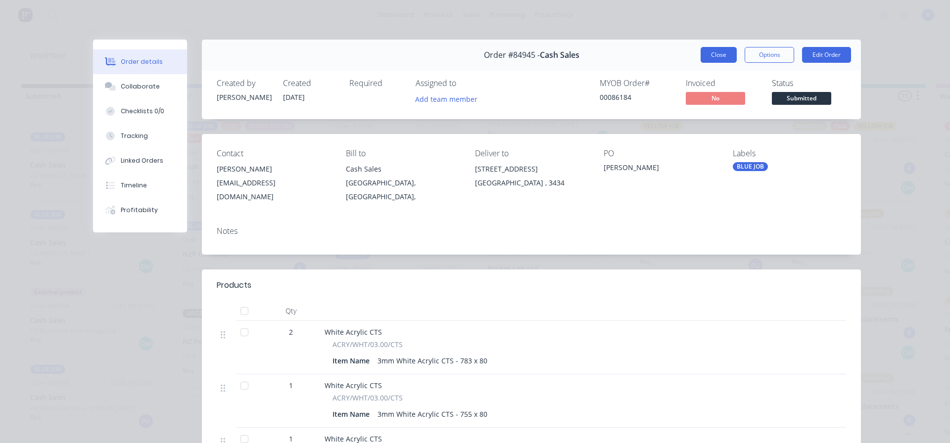
click at [720, 55] on button "Close" at bounding box center [718, 55] width 36 height 16
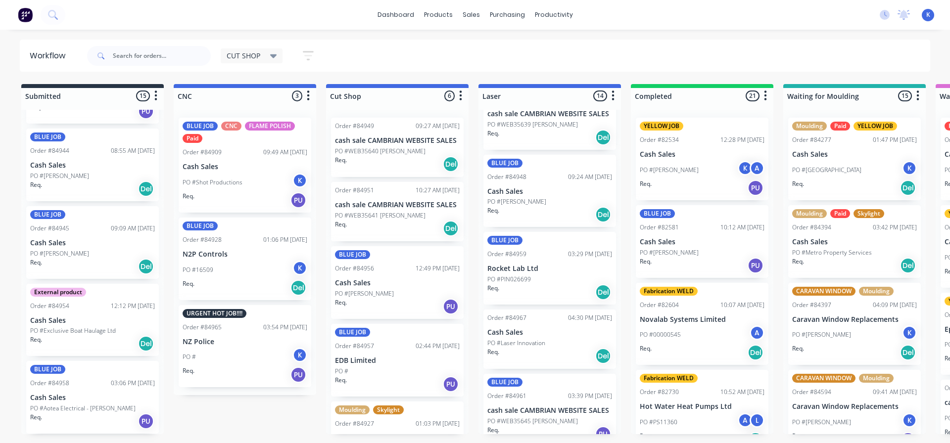
click at [61, 255] on p "PO #[PERSON_NAME]" at bounding box center [59, 253] width 59 height 9
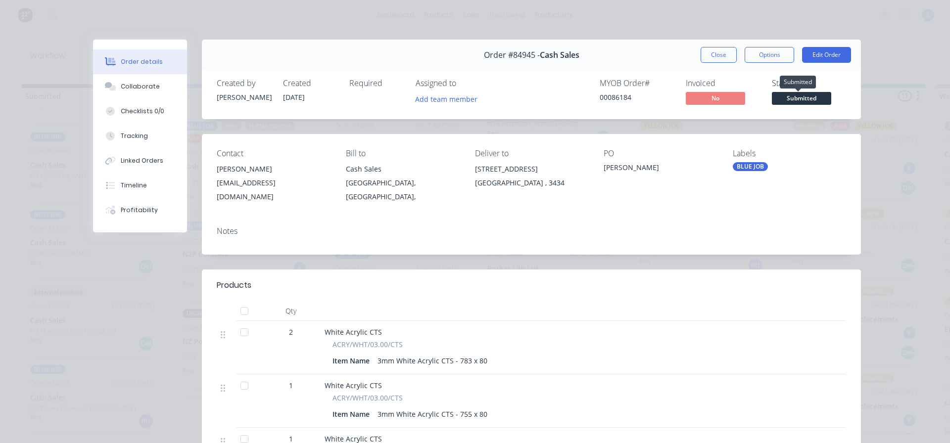
click at [813, 97] on span "Submitted" at bounding box center [801, 98] width 59 height 12
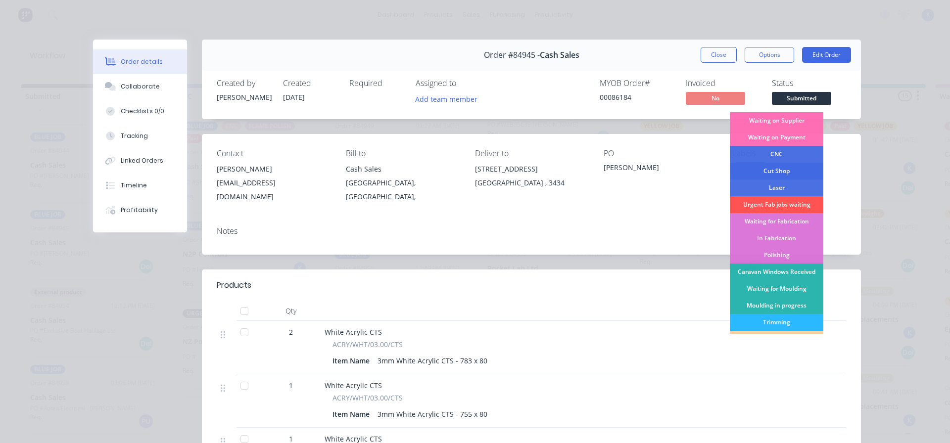
click at [774, 173] on div "Cut Shop" at bounding box center [776, 171] width 93 height 17
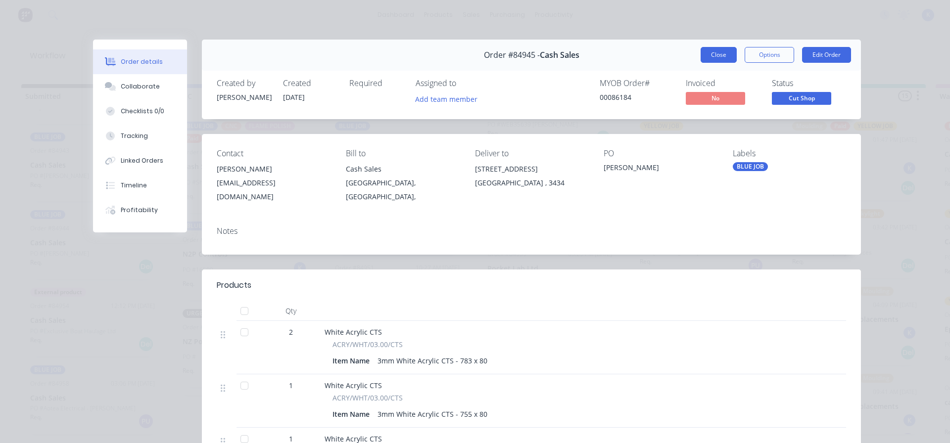
click at [708, 54] on button "Close" at bounding box center [718, 55] width 36 height 16
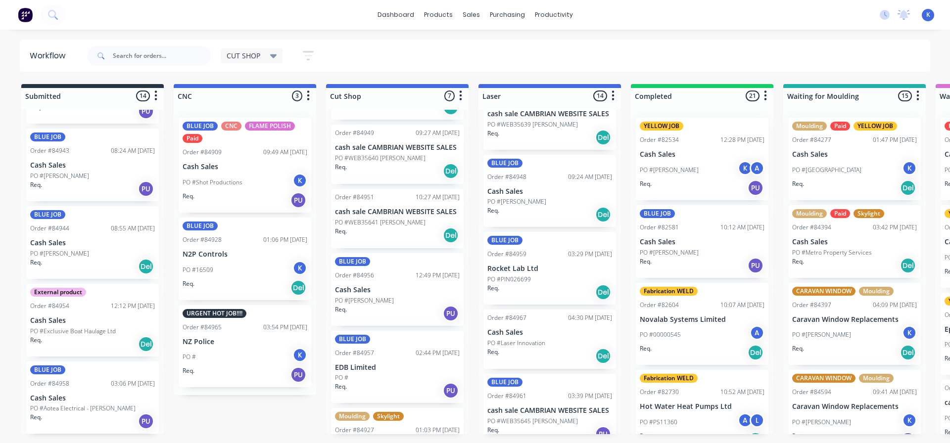
scroll to position [0, 0]
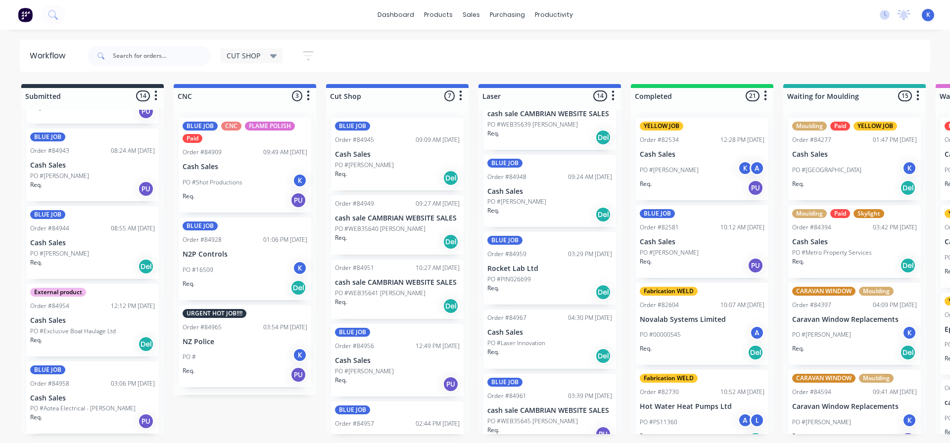
click at [63, 261] on div "Req. Del" at bounding box center [92, 266] width 125 height 17
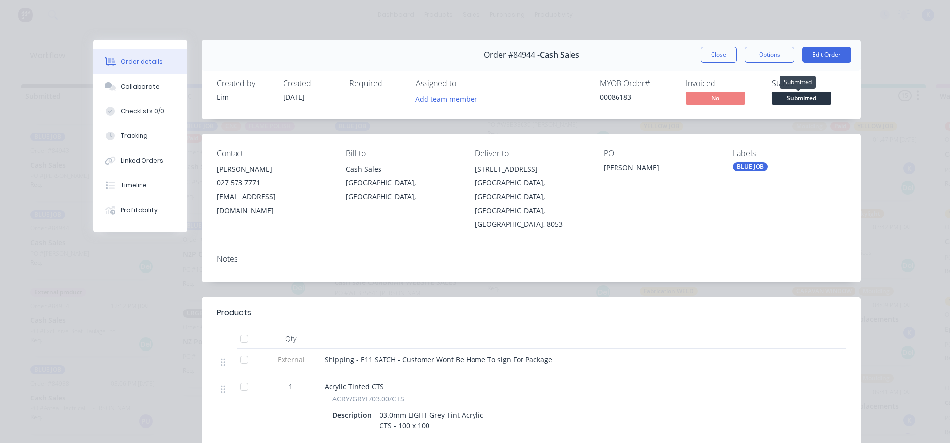
click at [791, 96] on span "Submitted" at bounding box center [801, 98] width 59 height 12
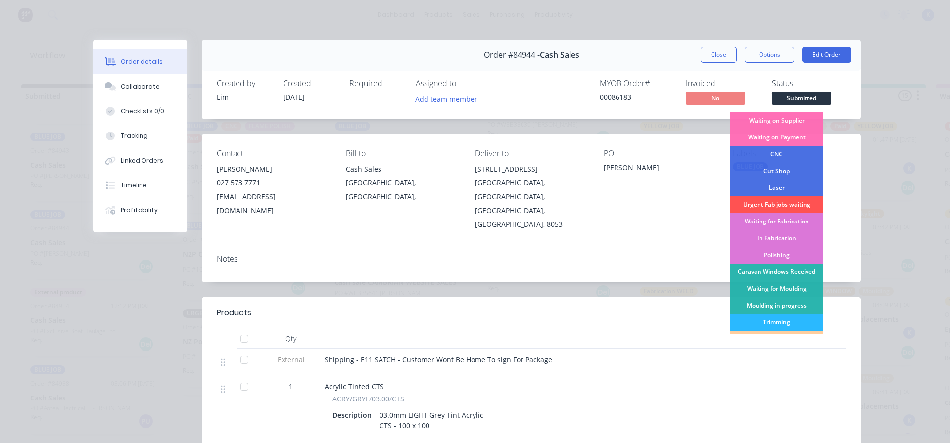
click at [784, 168] on div "Cut Shop" at bounding box center [776, 171] width 93 height 17
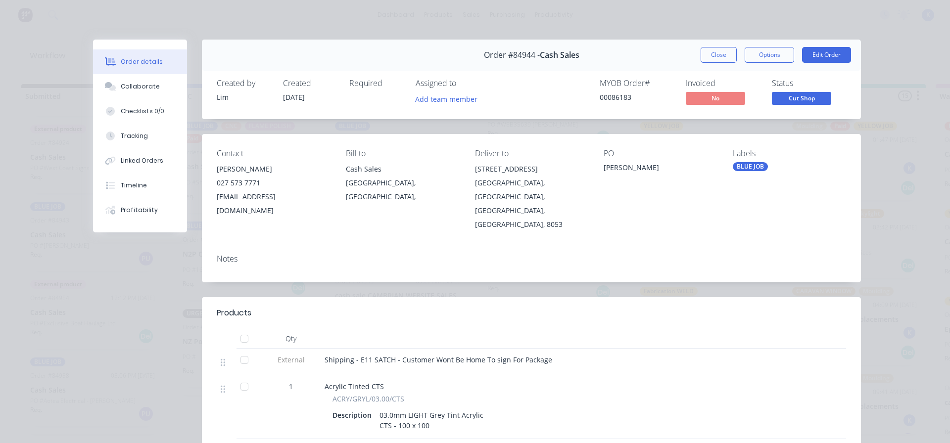
scroll to position [674, 0]
click at [708, 50] on button "Close" at bounding box center [718, 55] width 36 height 16
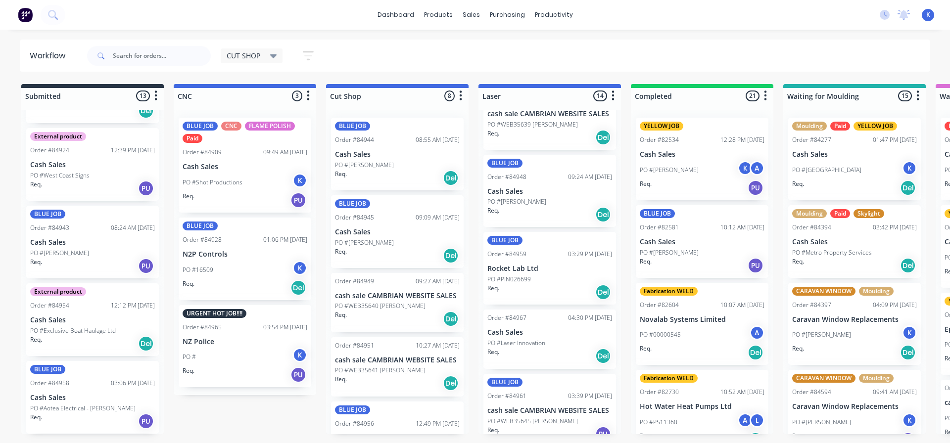
click at [53, 245] on p "Cash Sales" at bounding box center [92, 242] width 125 height 8
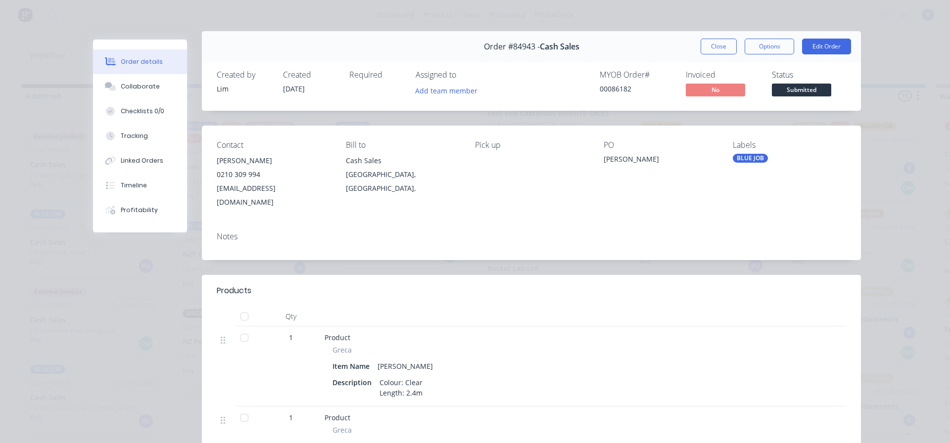
scroll to position [0, 0]
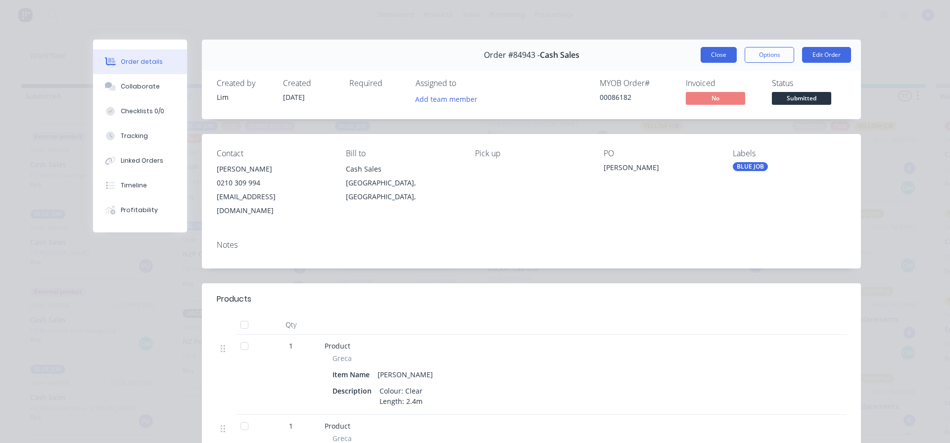
click at [715, 53] on button "Close" at bounding box center [718, 55] width 36 height 16
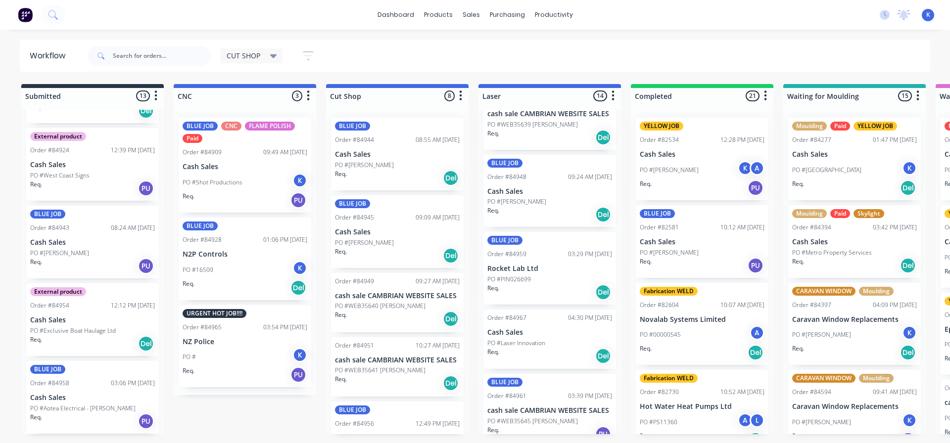
click at [56, 172] on p "PO #West Coast Signs" at bounding box center [59, 175] width 59 height 9
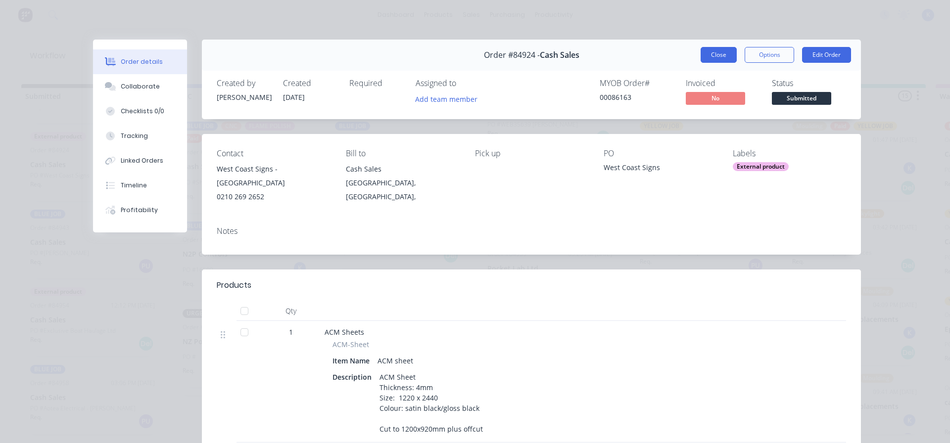
click at [711, 52] on button "Close" at bounding box center [718, 55] width 36 height 16
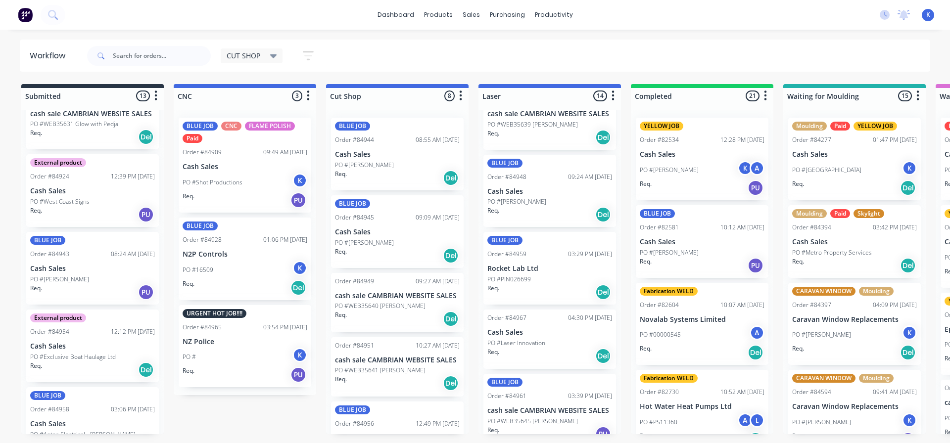
scroll to position [625, 0]
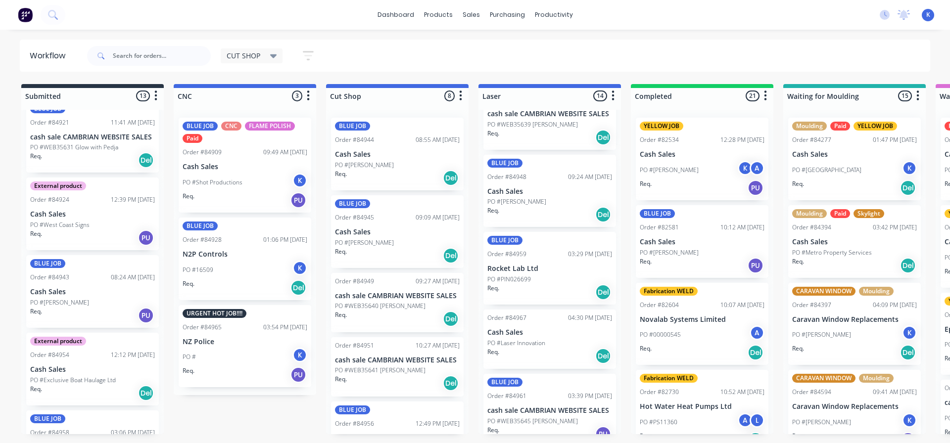
click at [66, 295] on p "Cash Sales" at bounding box center [92, 292] width 125 height 8
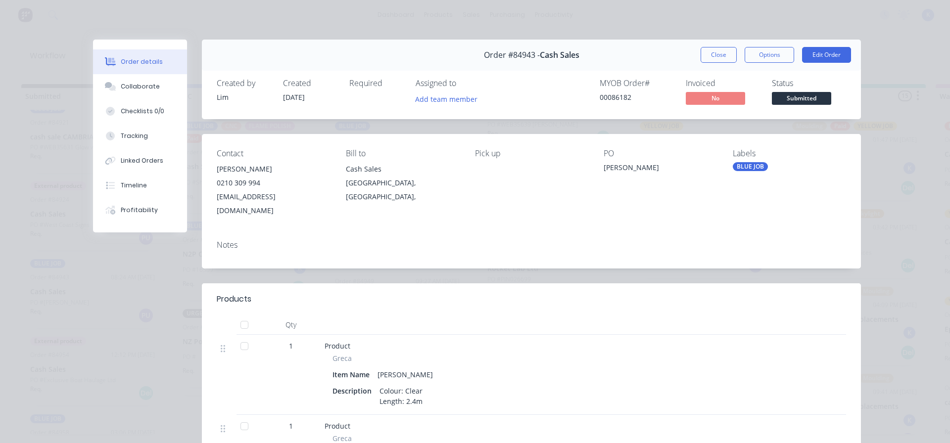
drag, startPoint x: 705, startPoint y: 52, endPoint x: 686, endPoint y: 56, distance: 19.3
click at [701, 53] on button "Close" at bounding box center [718, 55] width 36 height 16
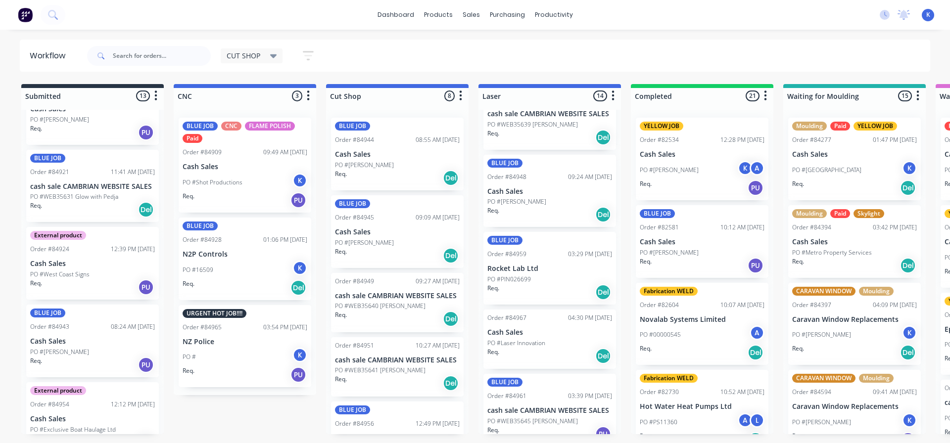
scroll to position [526, 0]
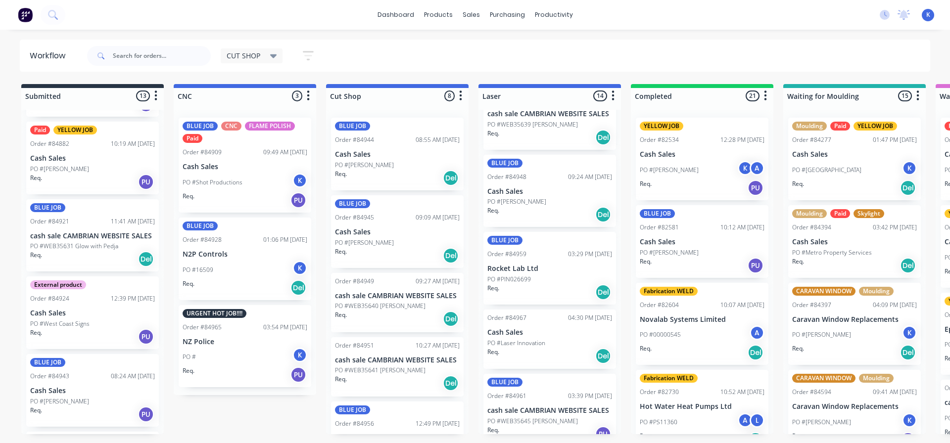
click at [59, 235] on p "cash sale CAMBRIAN WEBSITE SALES" at bounding box center [92, 236] width 125 height 8
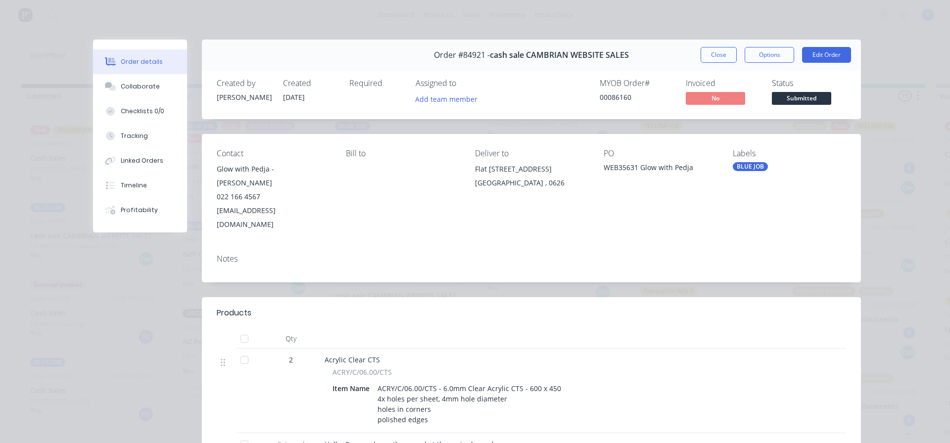
drag, startPoint x: 718, startPoint y: 57, endPoint x: 695, endPoint y: 66, distance: 24.4
click at [714, 59] on button "Close" at bounding box center [718, 55] width 36 height 16
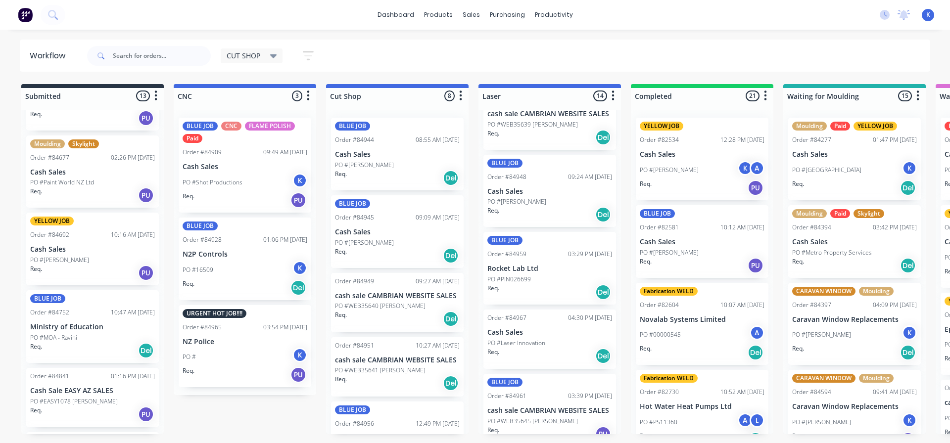
scroll to position [130, 0]
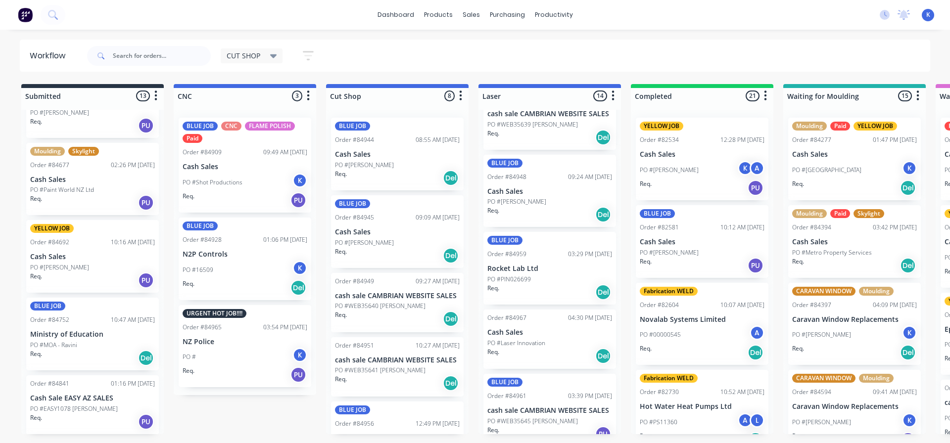
click at [72, 187] on p "PO #Paint World NZ Ltd" at bounding box center [62, 189] width 64 height 9
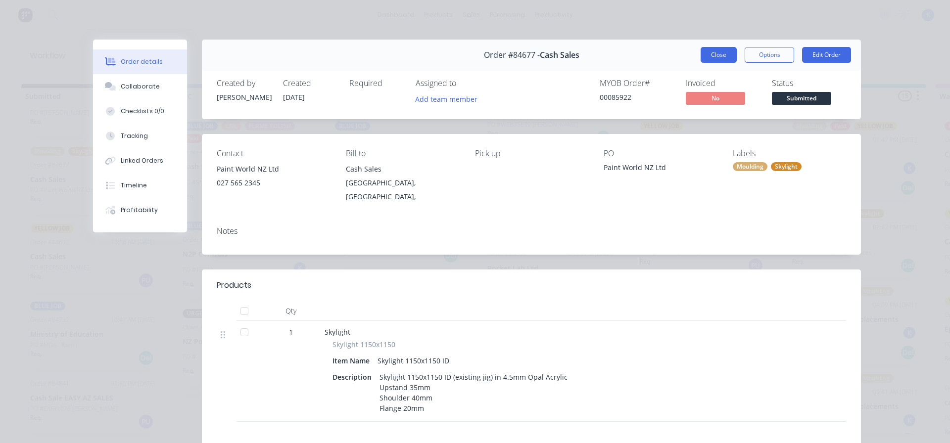
click at [709, 56] on button "Close" at bounding box center [718, 55] width 36 height 16
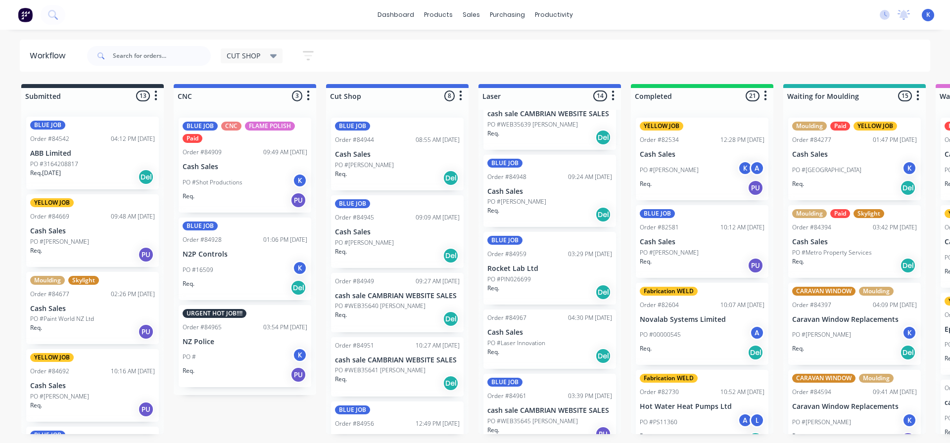
scroll to position [0, 0]
click at [56, 163] on p "PO #3164208817" at bounding box center [54, 165] width 48 height 9
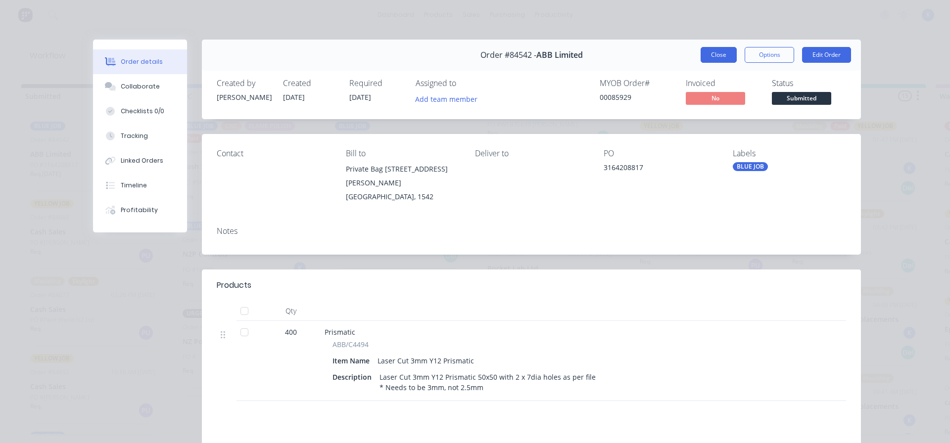
click at [707, 58] on button "Close" at bounding box center [718, 55] width 36 height 16
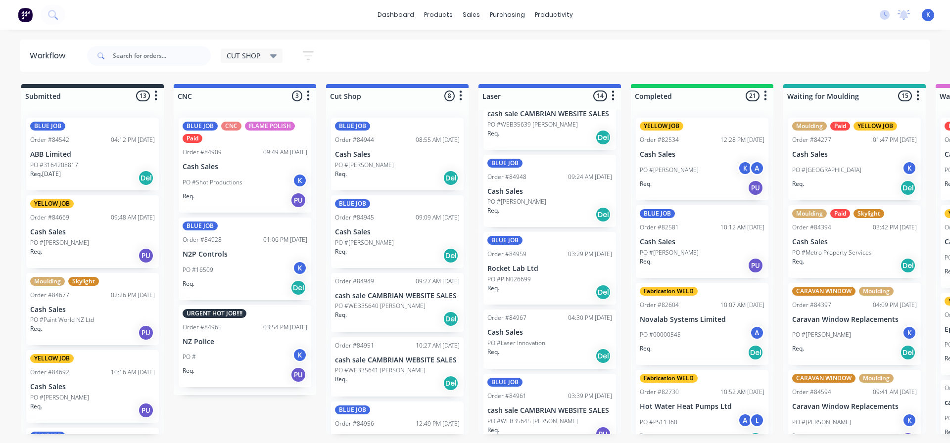
click at [57, 236] on div "YELLOW JOB Order #84669 09:48 AM 17/09/25 Cash Sales PO #Dave Req. PU" at bounding box center [92, 231] width 133 height 73
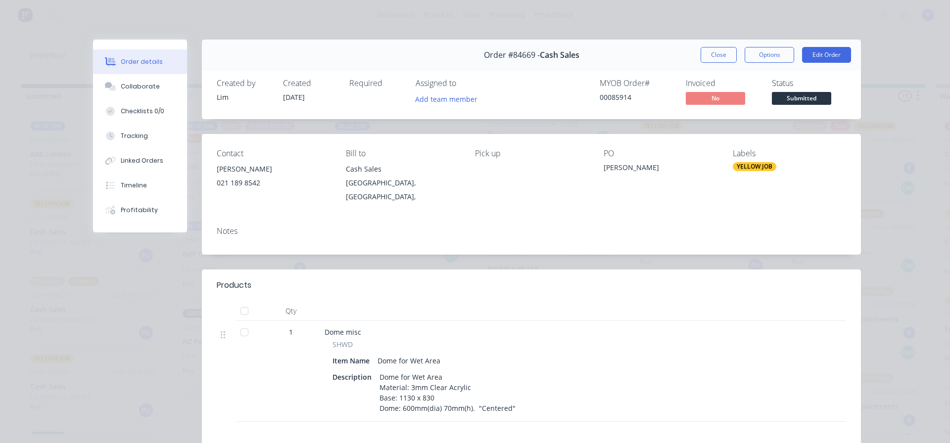
click at [707, 52] on button "Close" at bounding box center [718, 55] width 36 height 16
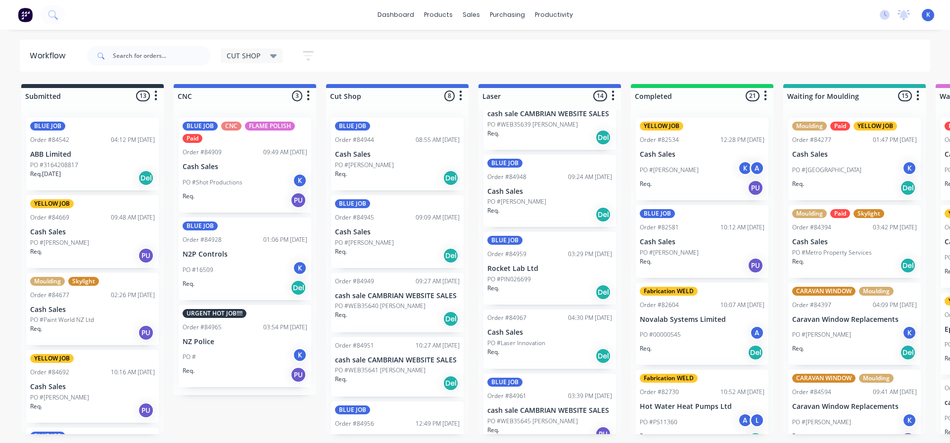
click at [40, 156] on p "ABB Limited" at bounding box center [92, 154] width 125 height 8
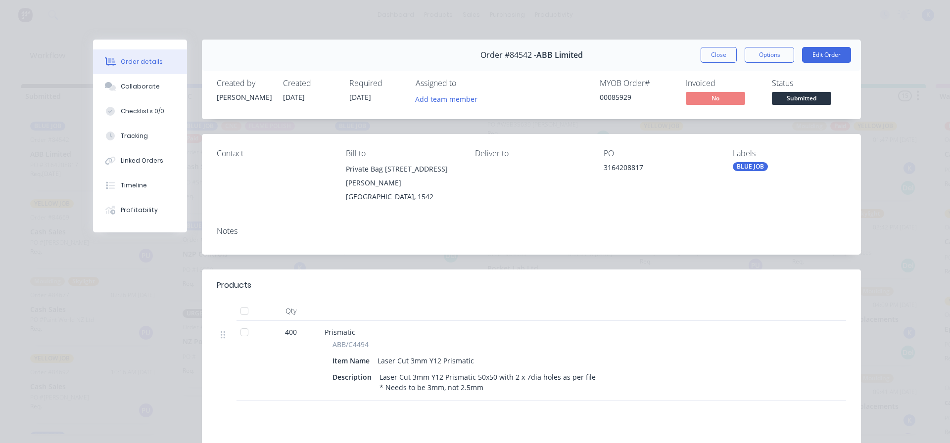
drag, startPoint x: 724, startPoint y: 58, endPoint x: 540, endPoint y: 116, distance: 192.9
click at [721, 60] on button "Close" at bounding box center [718, 55] width 36 height 16
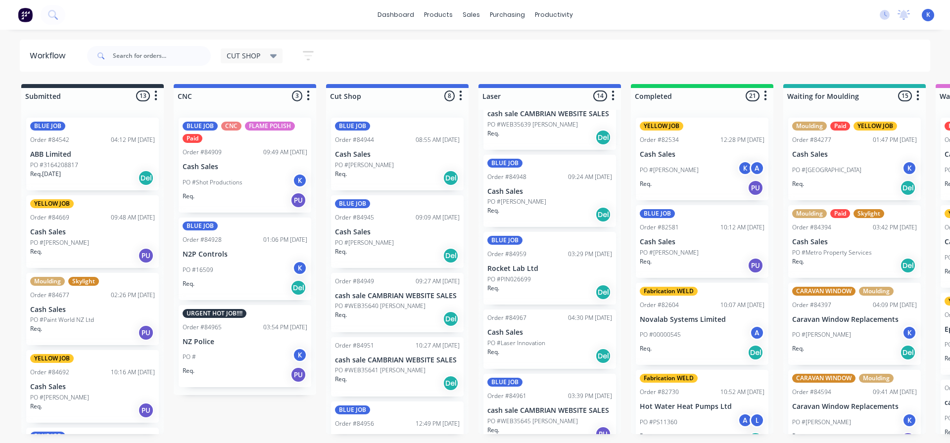
click at [56, 307] on p "Cash Sales" at bounding box center [92, 310] width 125 height 8
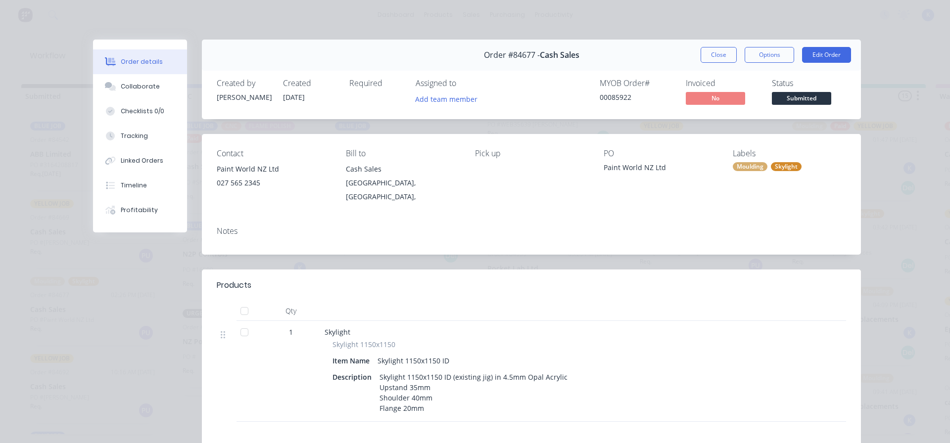
drag, startPoint x: 717, startPoint y: 56, endPoint x: 683, endPoint y: 65, distance: 35.8
click at [714, 59] on button "Close" at bounding box center [718, 55] width 36 height 16
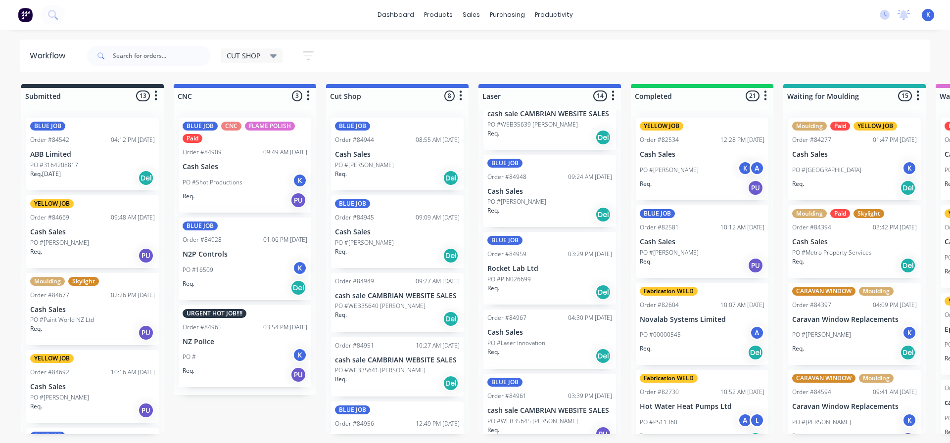
click at [65, 394] on div "PO #[PERSON_NAME]" at bounding box center [92, 397] width 125 height 9
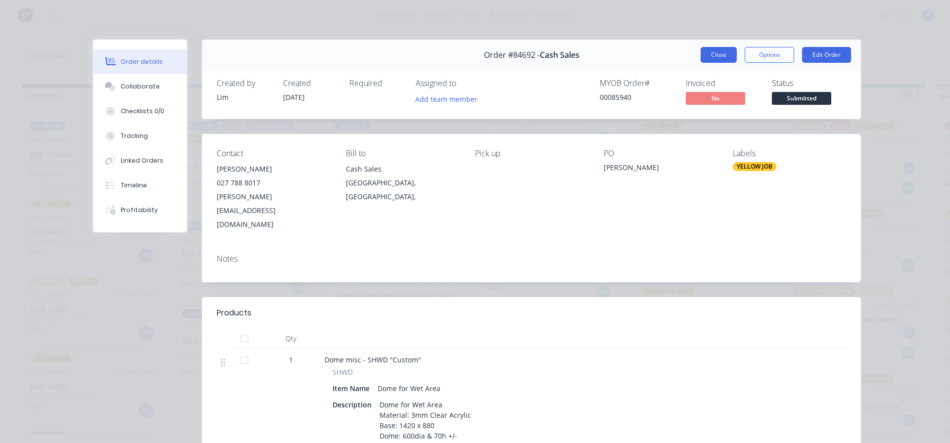
drag, startPoint x: 707, startPoint y: 57, endPoint x: 625, endPoint y: 88, distance: 87.4
click at [705, 58] on button "Close" at bounding box center [718, 55] width 36 height 16
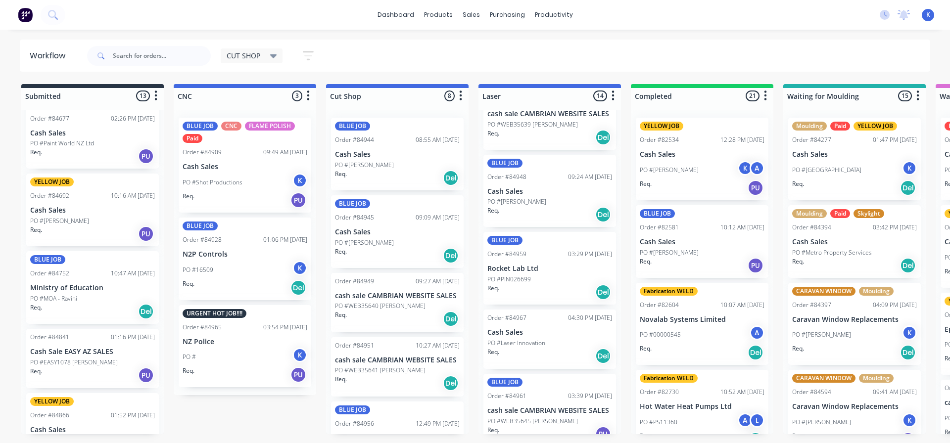
scroll to position [198, 0]
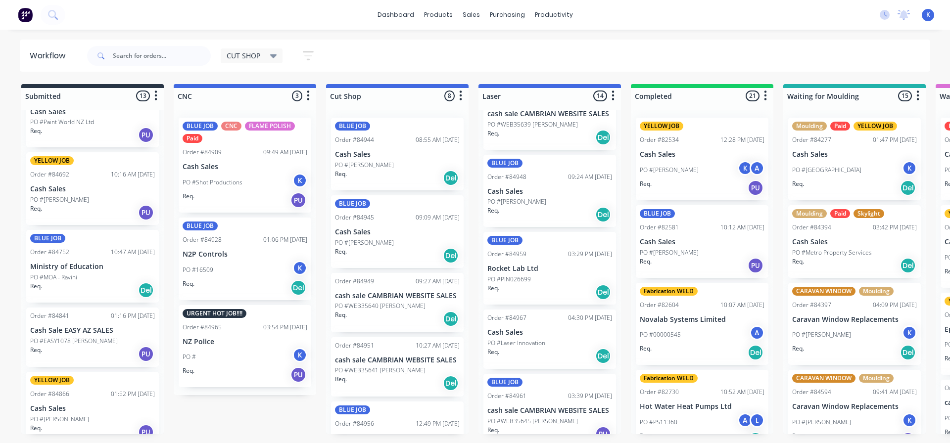
click at [65, 270] on p "Ministry of Education" at bounding box center [92, 267] width 125 height 8
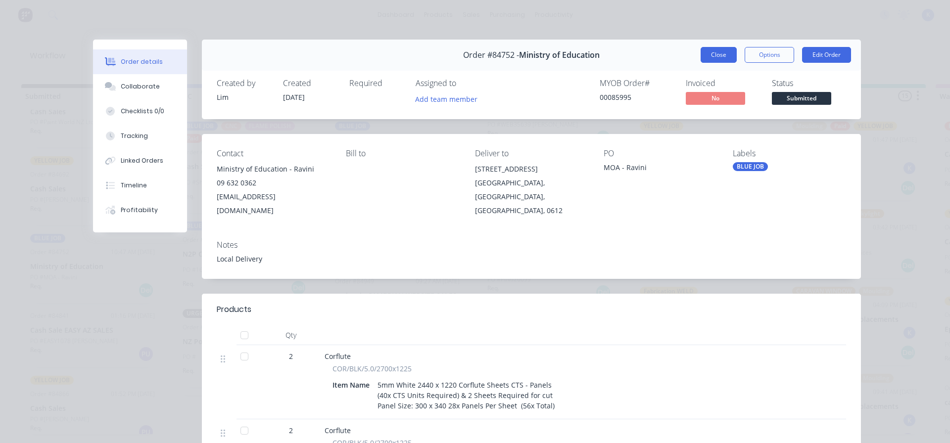
click at [708, 59] on button "Close" at bounding box center [718, 55] width 36 height 16
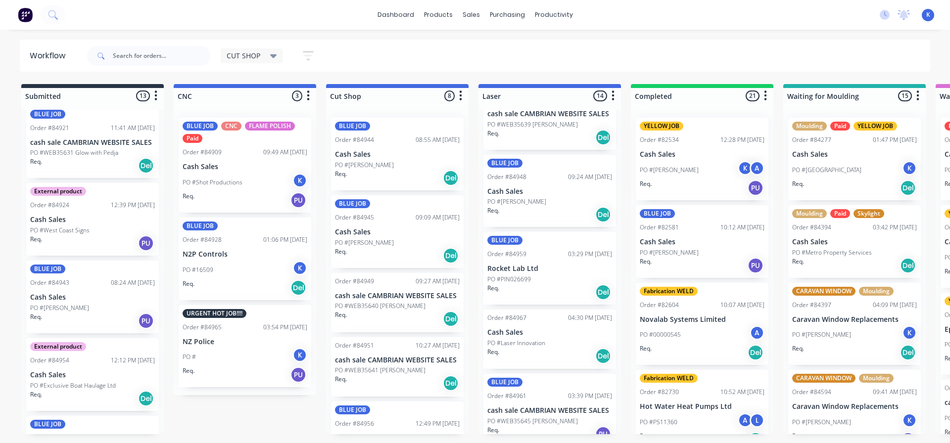
scroll to position [674, 0]
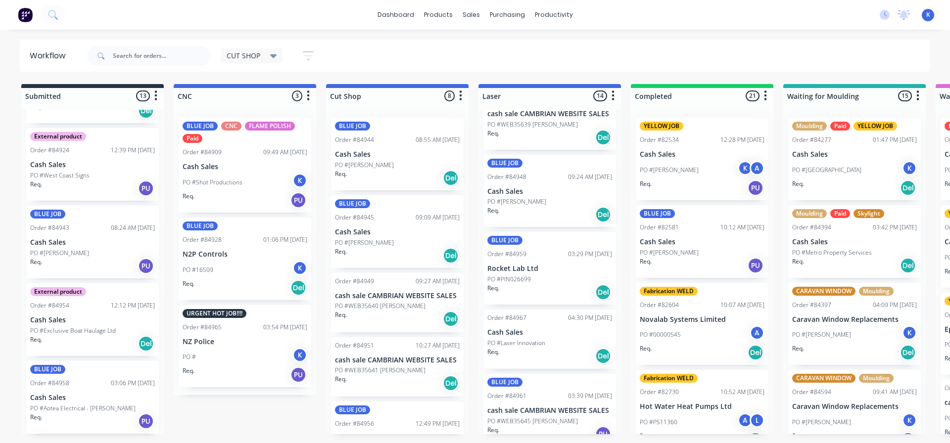
click at [55, 401] on p "Cash Sales" at bounding box center [92, 398] width 125 height 8
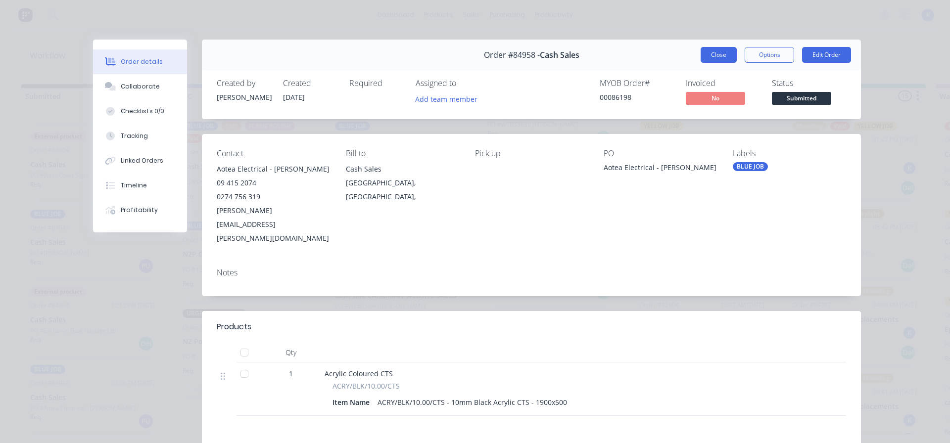
click at [720, 58] on button "Close" at bounding box center [718, 55] width 36 height 16
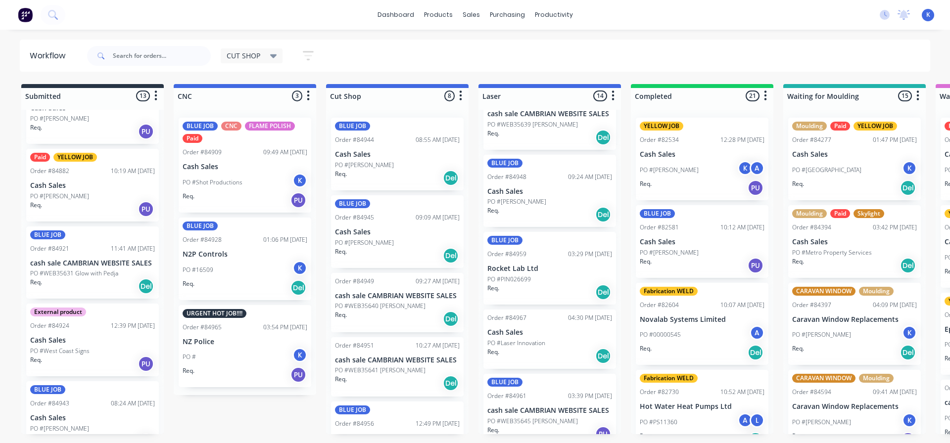
scroll to position [476, 0]
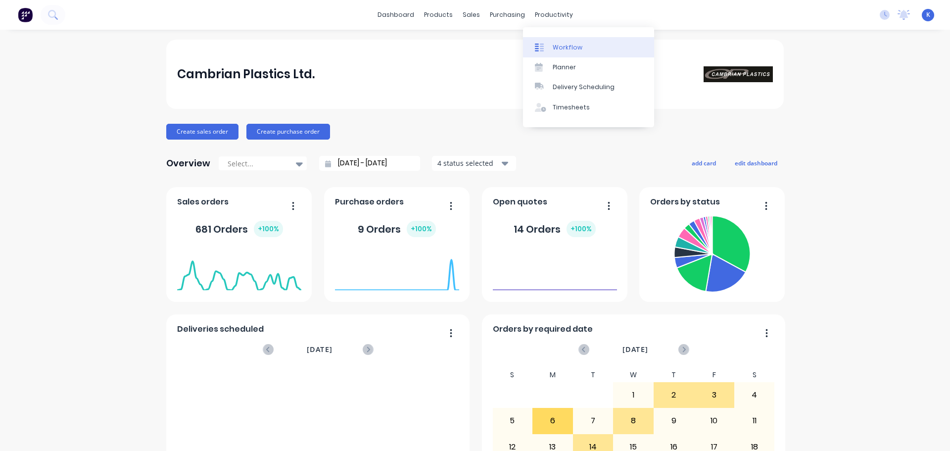
click at [566, 46] on div "Workflow" at bounding box center [568, 47] width 30 height 9
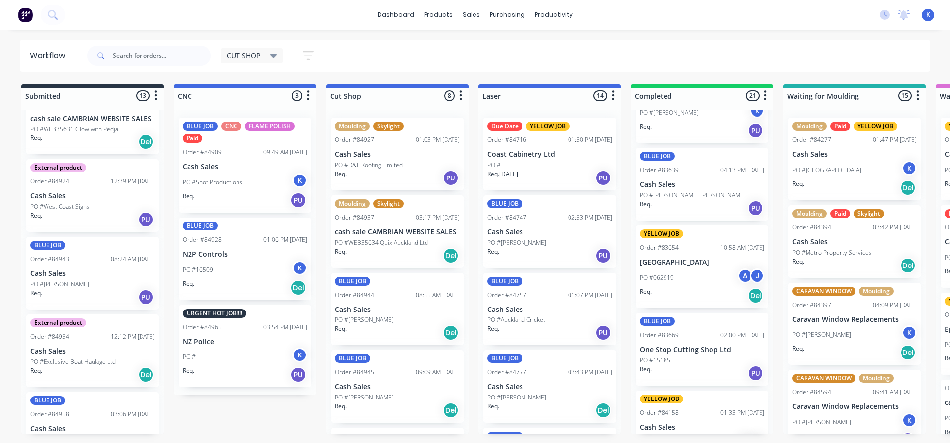
scroll to position [643, 0]
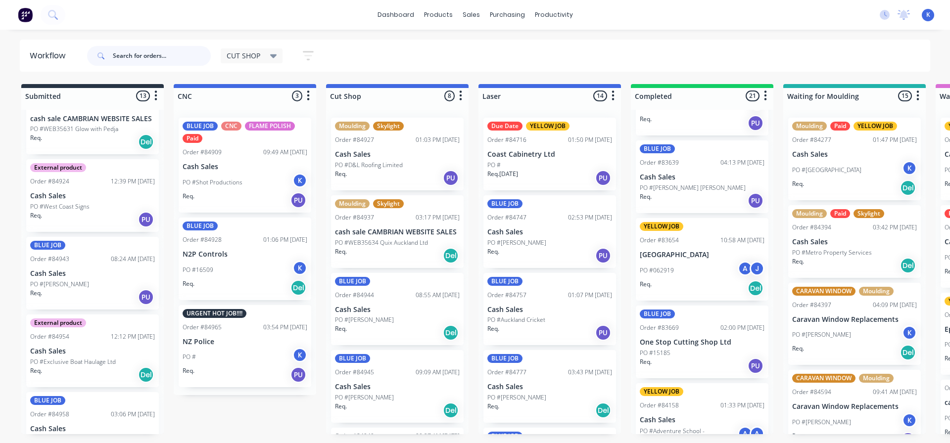
click at [122, 56] on input "text" at bounding box center [162, 56] width 98 height 20
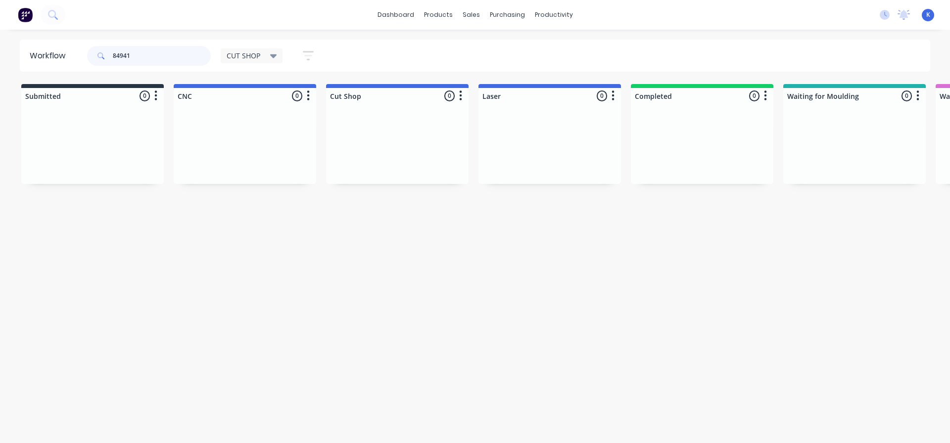
type input "84941"
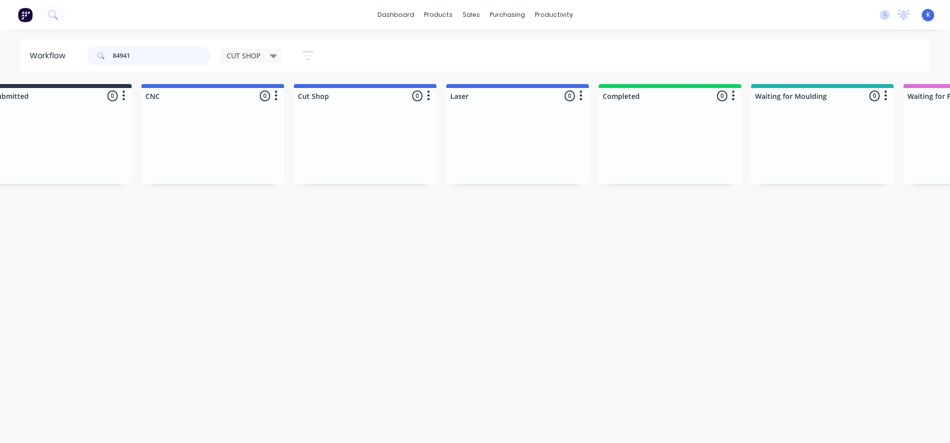
scroll to position [0, 0]
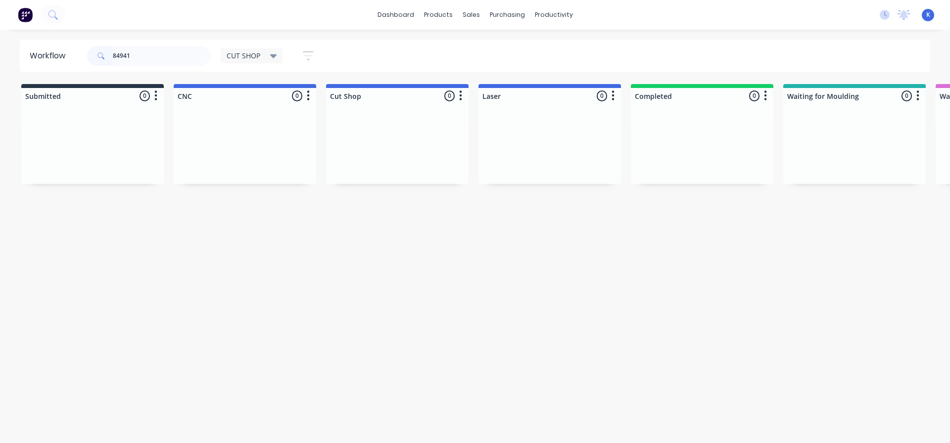
click at [264, 56] on div "CUT SHOP" at bounding box center [252, 55] width 50 height 9
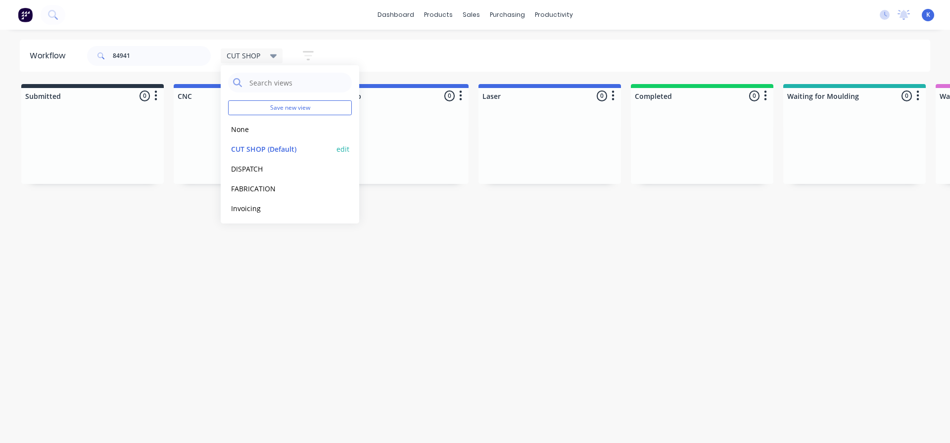
click at [254, 150] on button "CUT SHOP (Default)" at bounding box center [280, 148] width 105 height 11
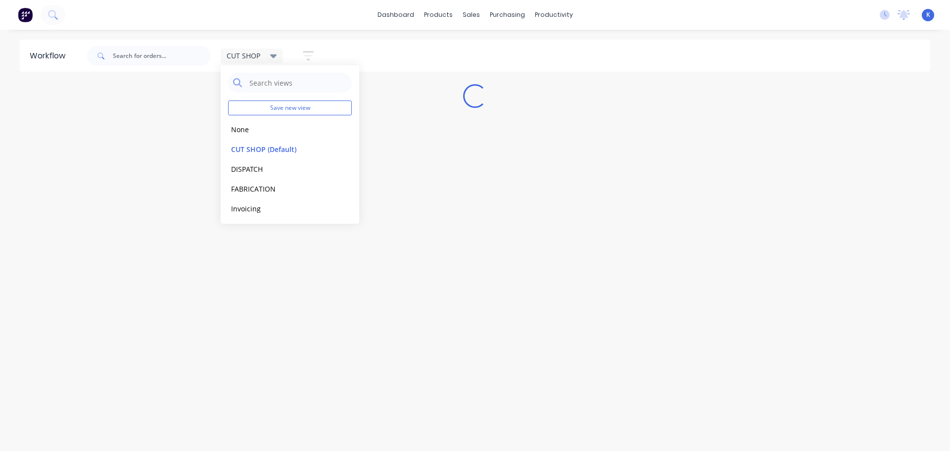
click at [433, 92] on div "Loading..." at bounding box center [475, 96] width 950 height 24
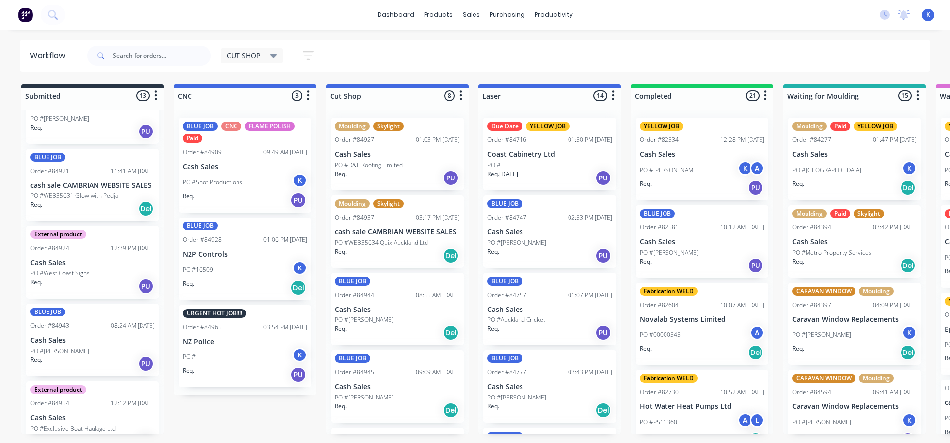
scroll to position [674, 0]
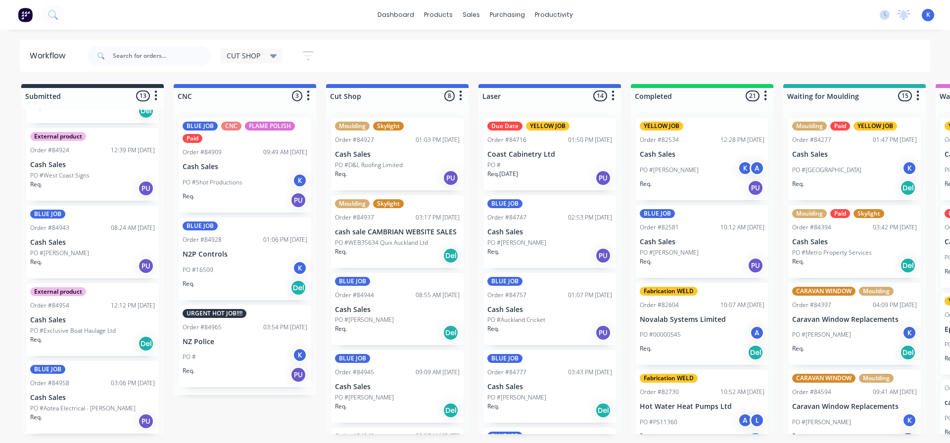
click at [60, 252] on p "PO #[PERSON_NAME]" at bounding box center [59, 253] width 59 height 9
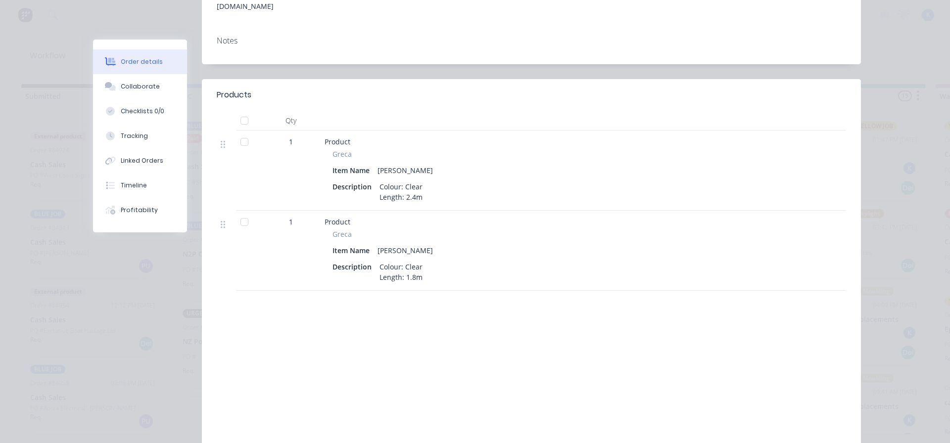
scroll to position [47, 0]
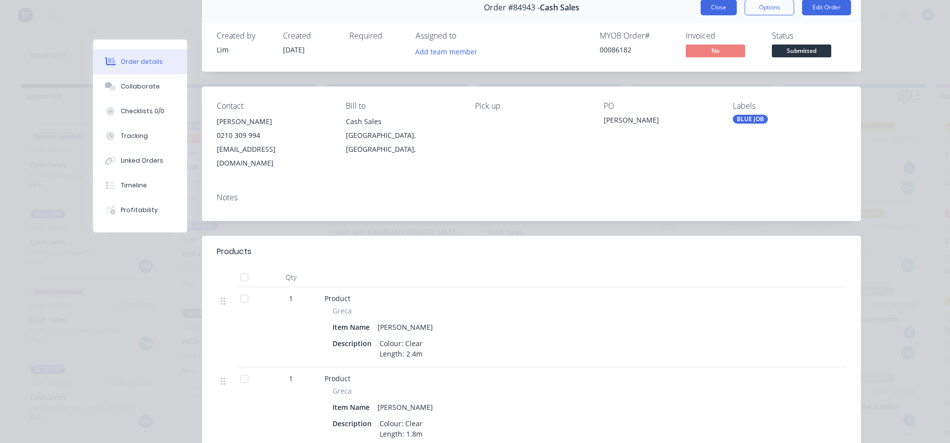
click at [711, 7] on button "Close" at bounding box center [718, 8] width 36 height 16
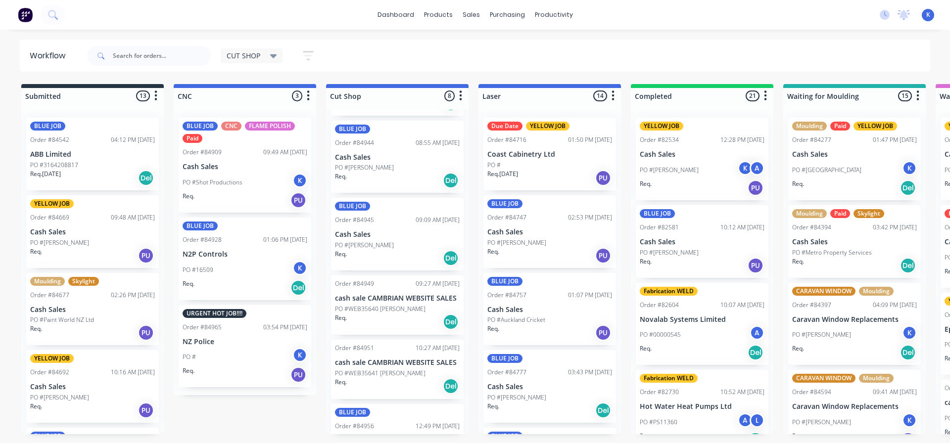
scroll to position [273, 0]
